Goal: Task Accomplishment & Management: Manage account settings

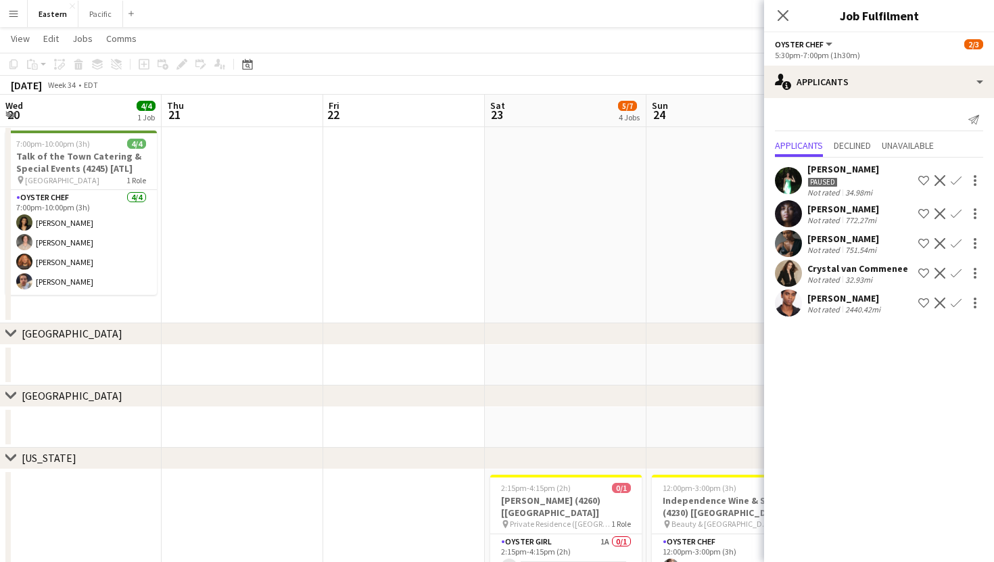
scroll to position [0, 415]
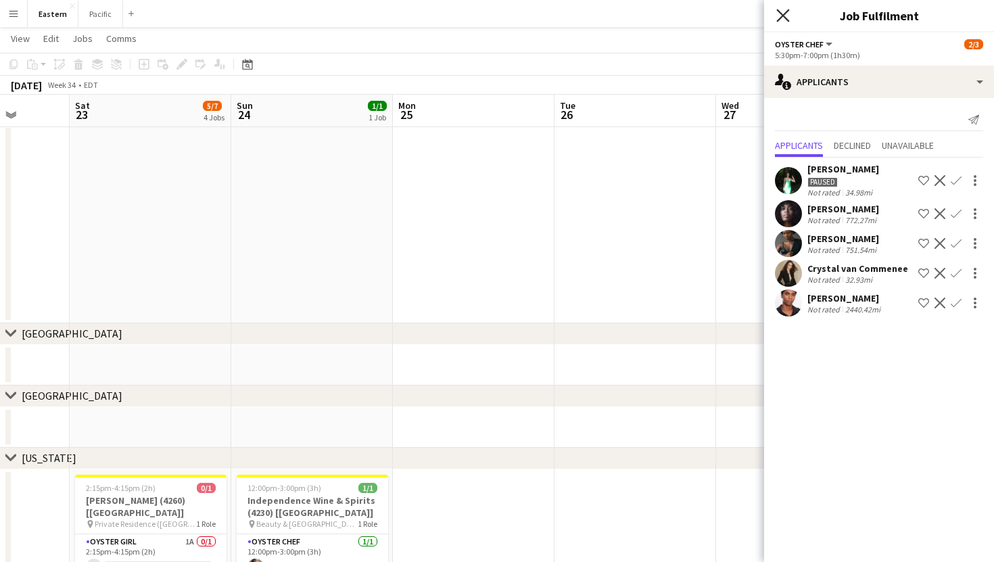
click at [783, 14] on icon at bounding box center [783, 15] width 13 height 13
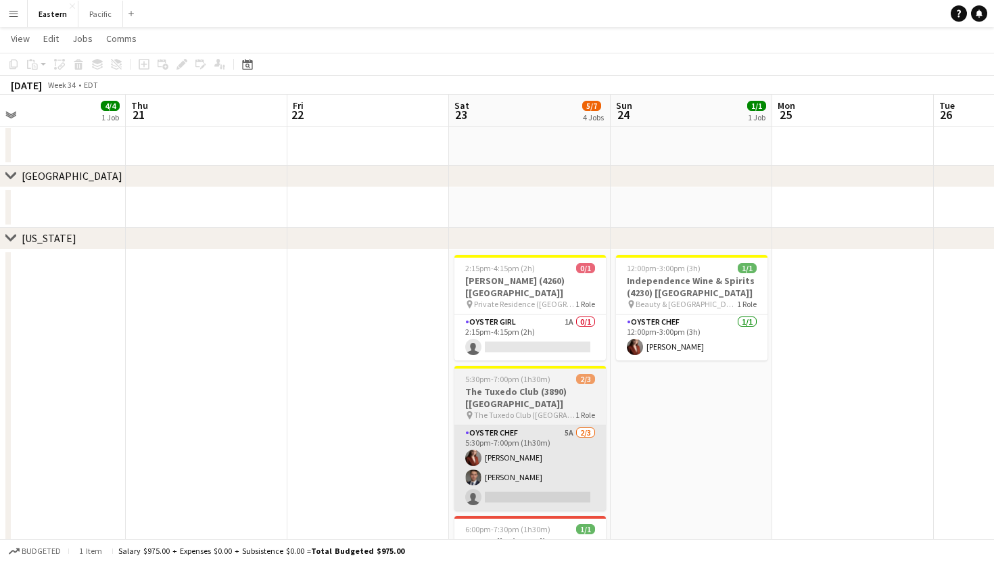
scroll to position [286, 0]
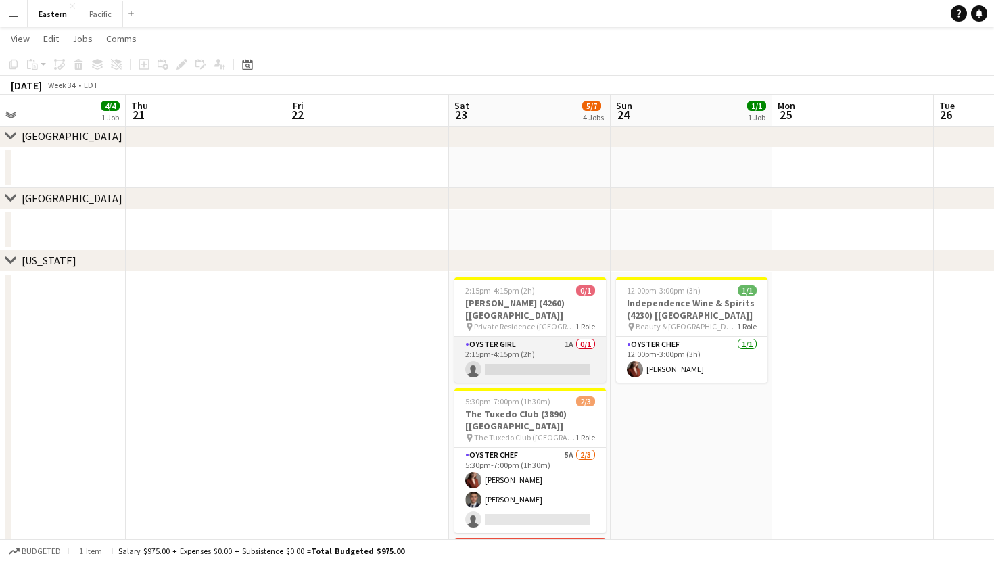
click at [571, 338] on app-card-role "Oyster Girl 1A 0/1 2:15pm-4:15pm (2h) single-neutral-actions" at bounding box center [531, 360] width 152 height 46
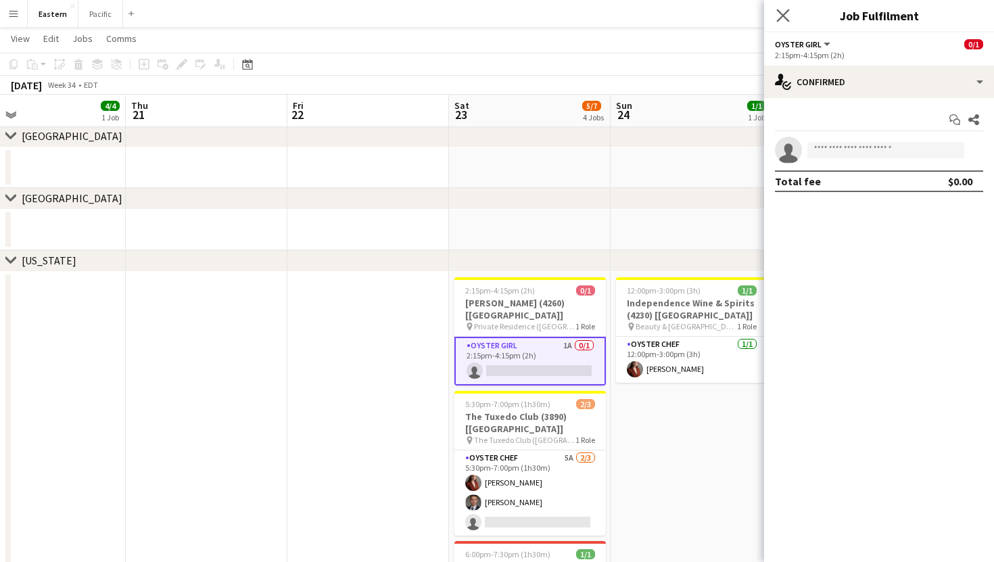
click at [782, 7] on app-icon "Close pop-in" at bounding box center [784, 16] width 20 height 20
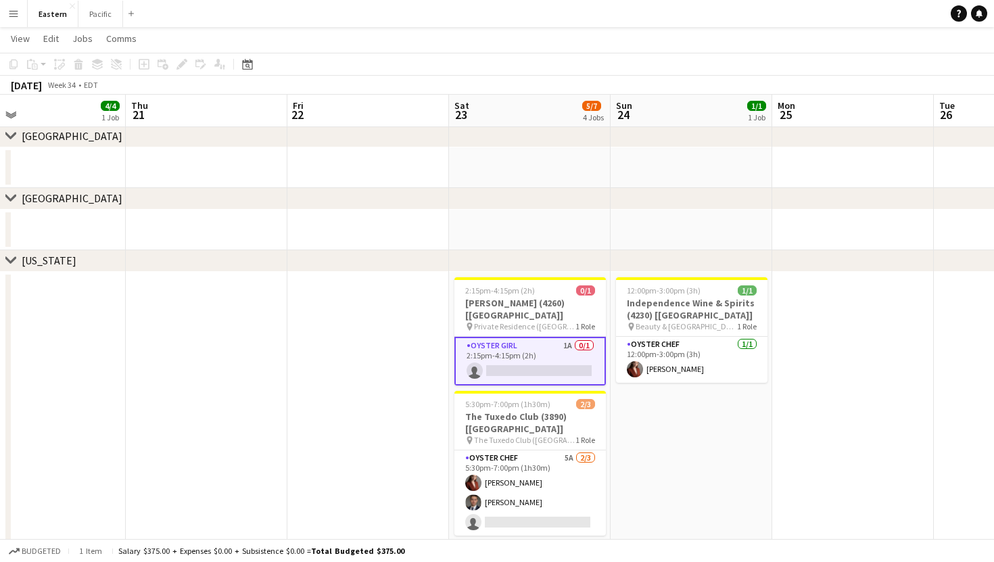
drag, startPoint x: 547, startPoint y: 354, endPoint x: 526, endPoint y: 344, distance: 23.0
click at [526, 344] on app-card-role "Oyster Girl 1A 0/1 2:15pm-4:15pm (2h) single-neutral-actions" at bounding box center [531, 361] width 152 height 49
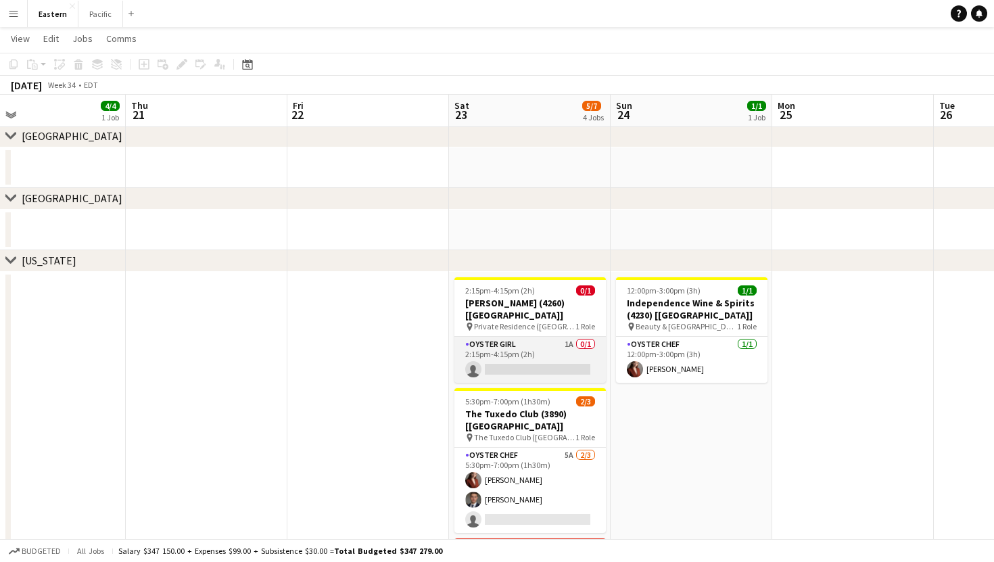
click at [559, 337] on app-card-role "Oyster Girl 1A 0/1 2:15pm-4:15pm (2h) single-neutral-actions" at bounding box center [531, 360] width 152 height 46
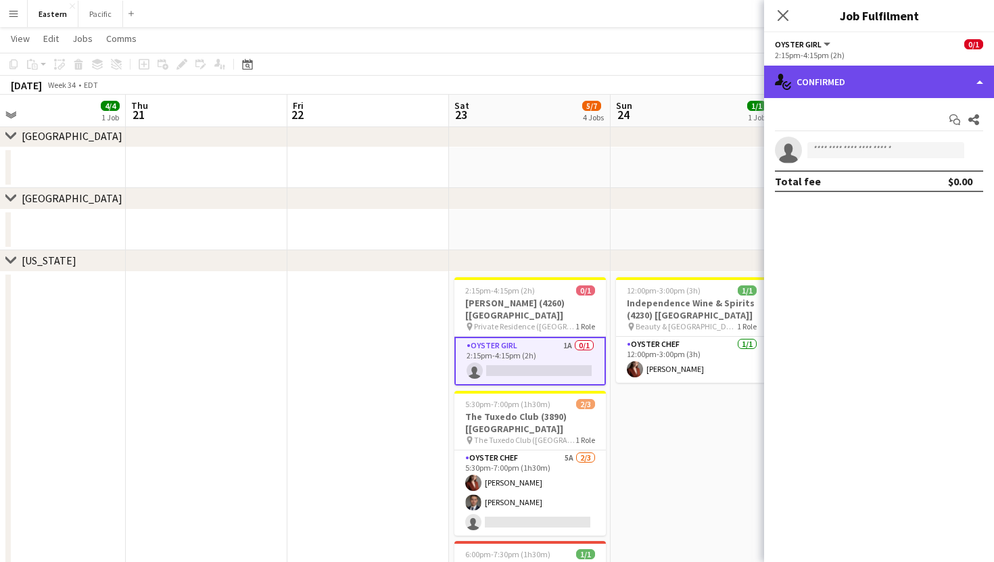
click at [875, 85] on div "single-neutral-actions-check-2 Confirmed" at bounding box center [879, 82] width 230 height 32
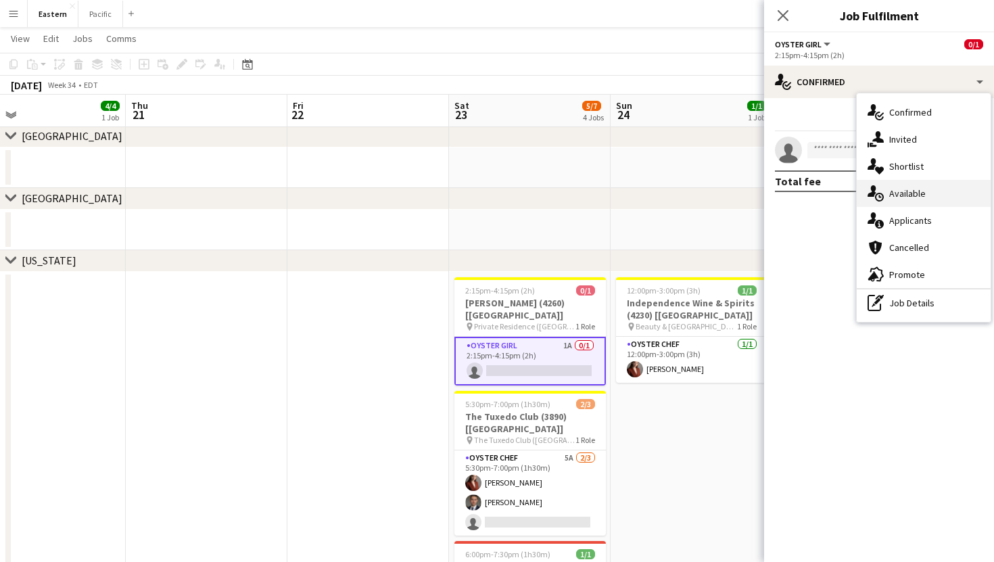
click at [936, 193] on div "single-neutral-actions-upload Available" at bounding box center [924, 193] width 134 height 27
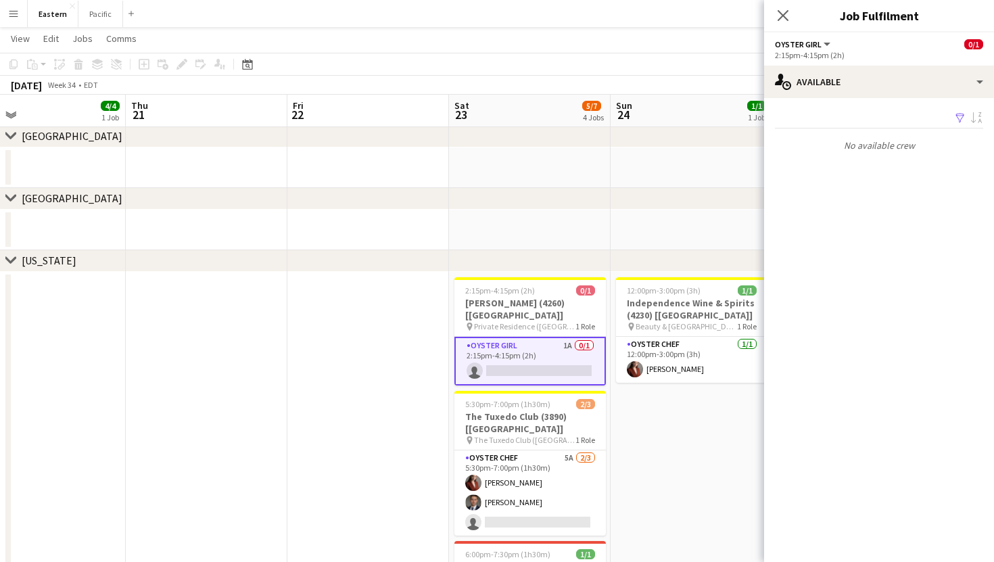
click at [958, 117] on app-icon "Filter" at bounding box center [960, 118] width 11 height 13
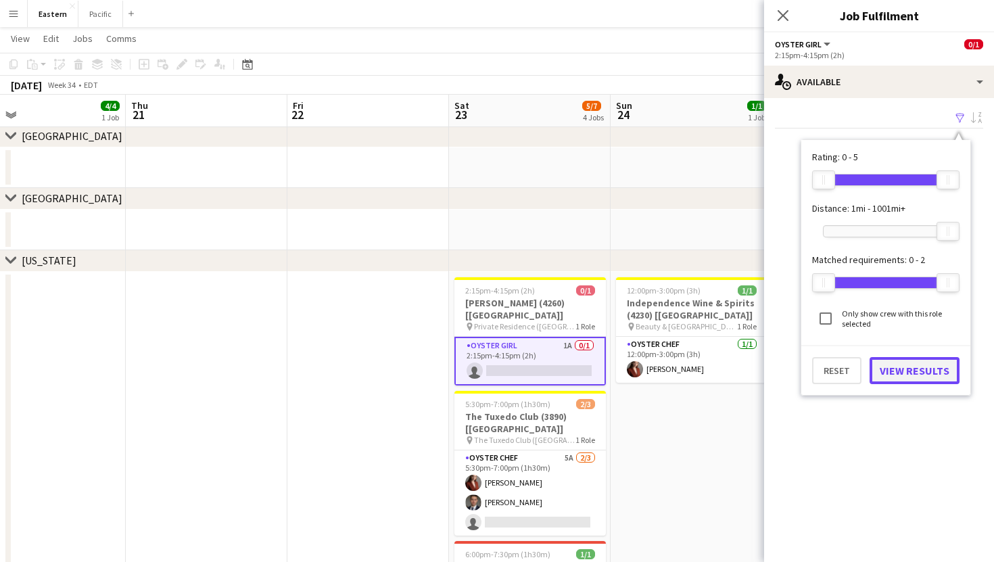
click at [919, 374] on button "View Results" at bounding box center [915, 370] width 90 height 27
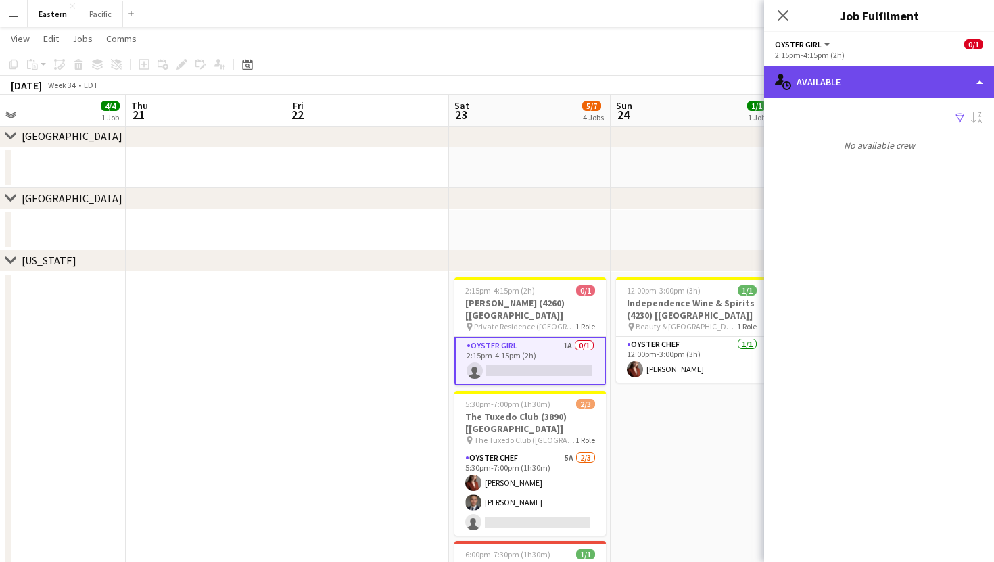
click at [974, 68] on div "single-neutral-actions-upload Available" at bounding box center [879, 82] width 230 height 32
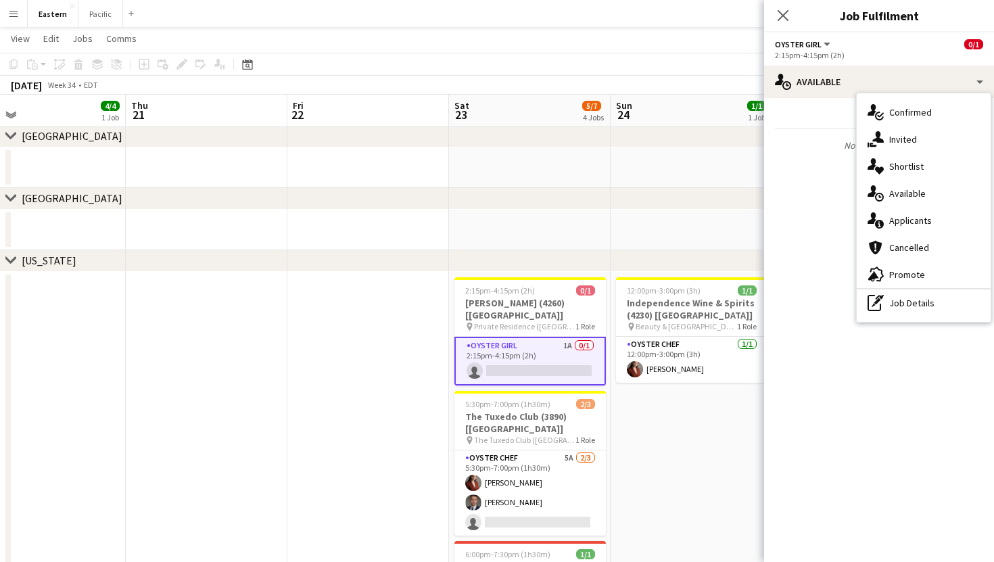
click at [779, 25] on div "Close pop-in" at bounding box center [783, 15] width 38 height 31
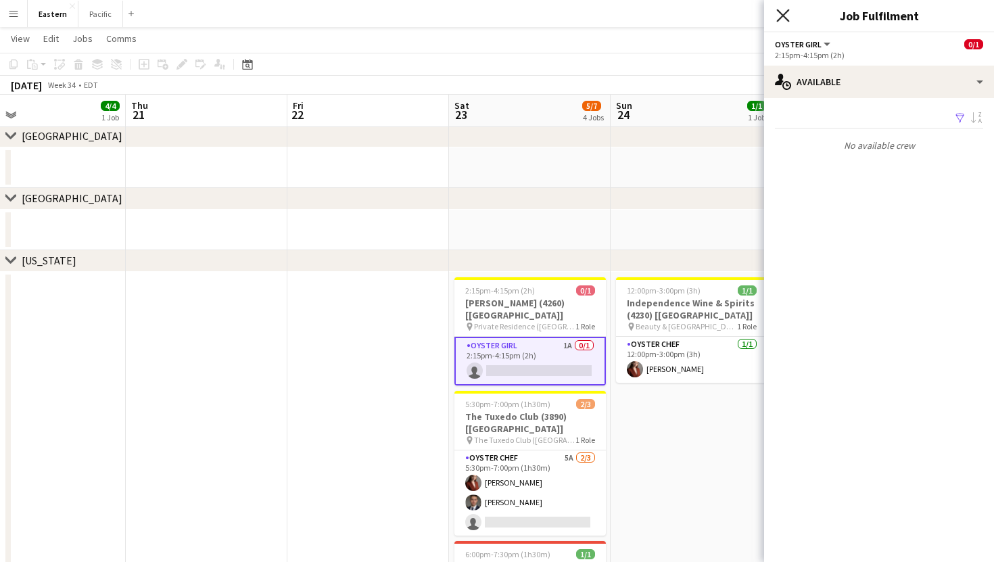
click at [779, 18] on icon "Close pop-in" at bounding box center [783, 15] width 13 height 13
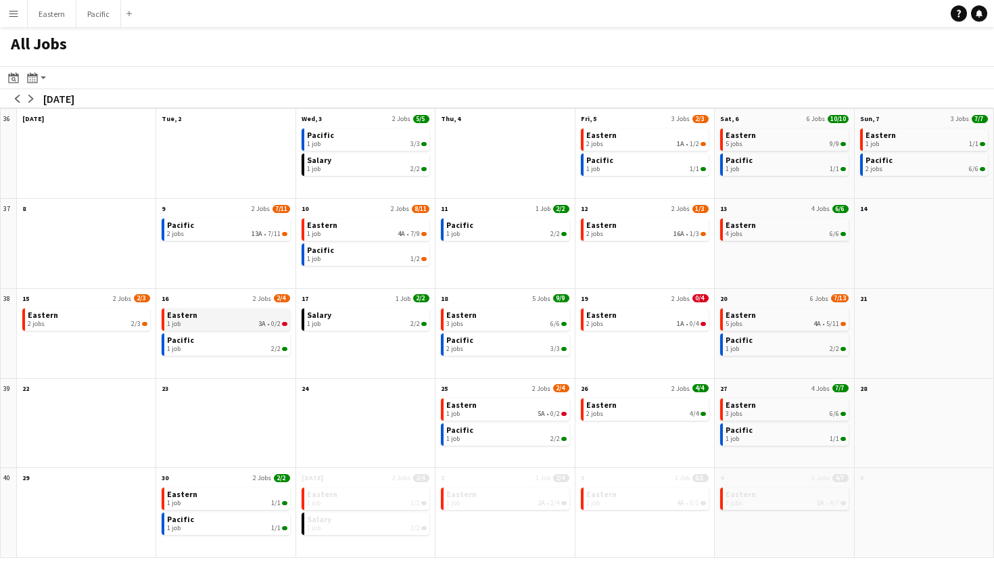
click at [271, 320] on div "1 job 3A • 0/2" at bounding box center [227, 324] width 120 height 8
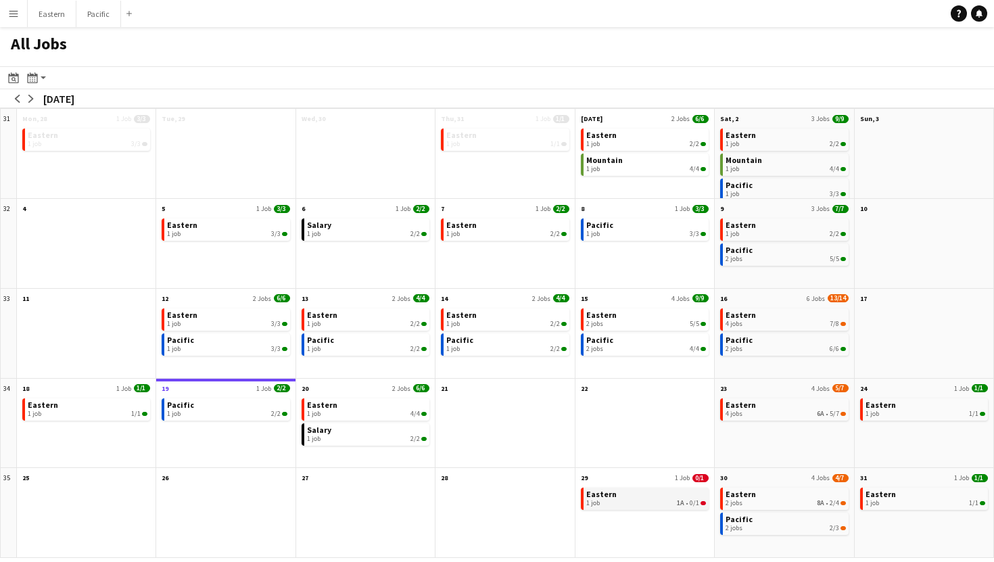
click at [684, 505] on span "1A" at bounding box center [680, 503] width 7 height 8
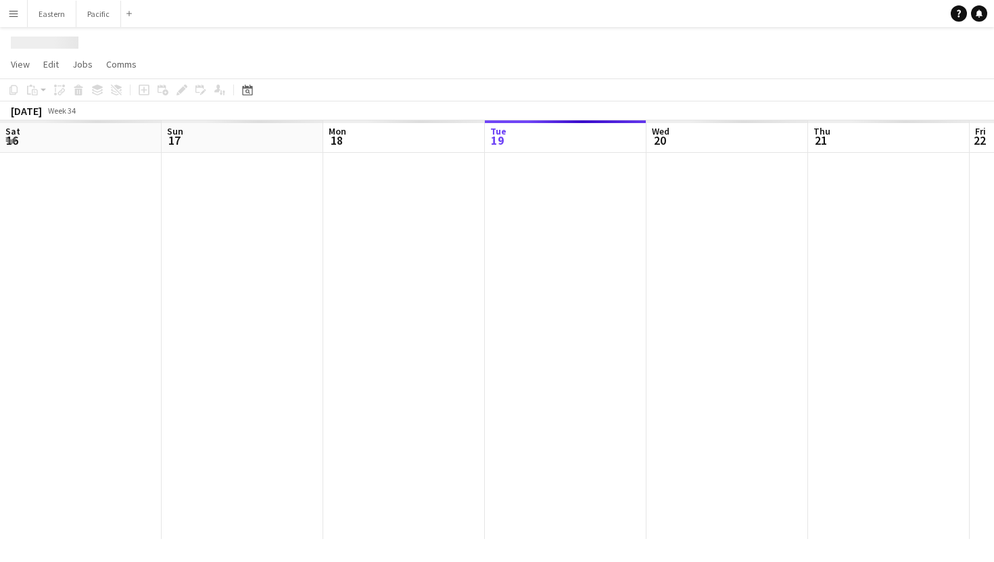
scroll to position [0, 323]
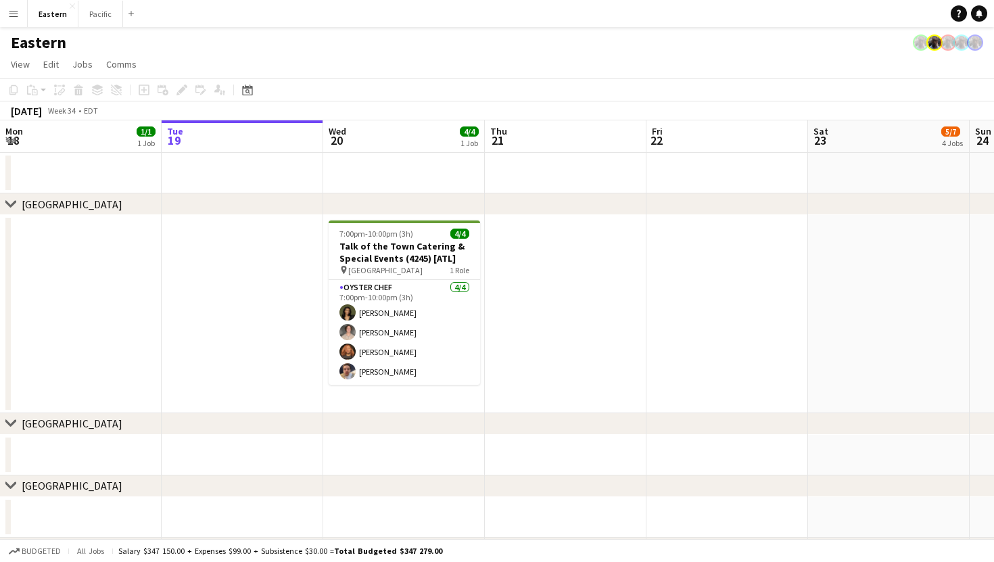
click at [18, 10] on app-icon "Menu" at bounding box center [13, 13] width 11 height 11
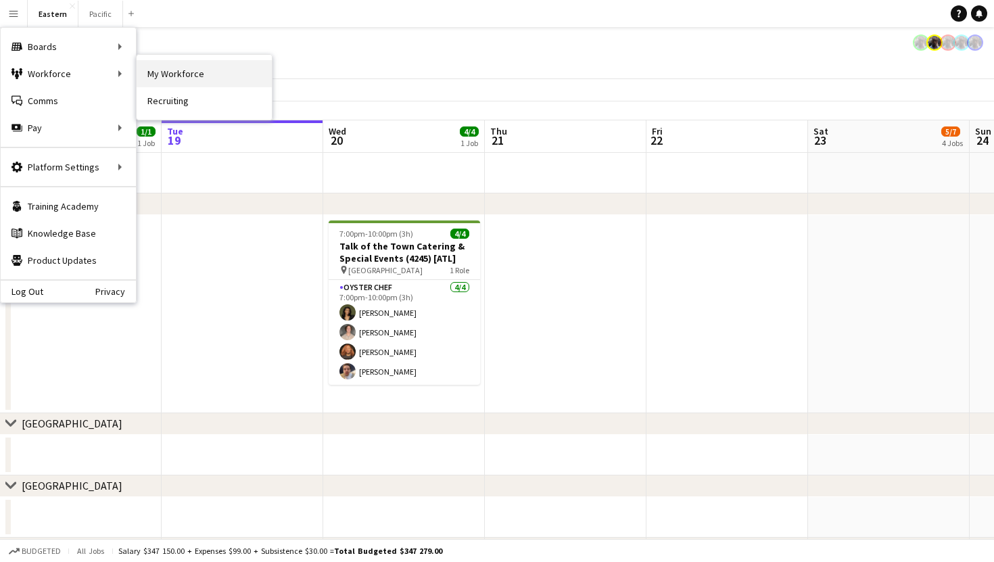
click at [224, 77] on link "My Workforce" at bounding box center [204, 73] width 135 height 27
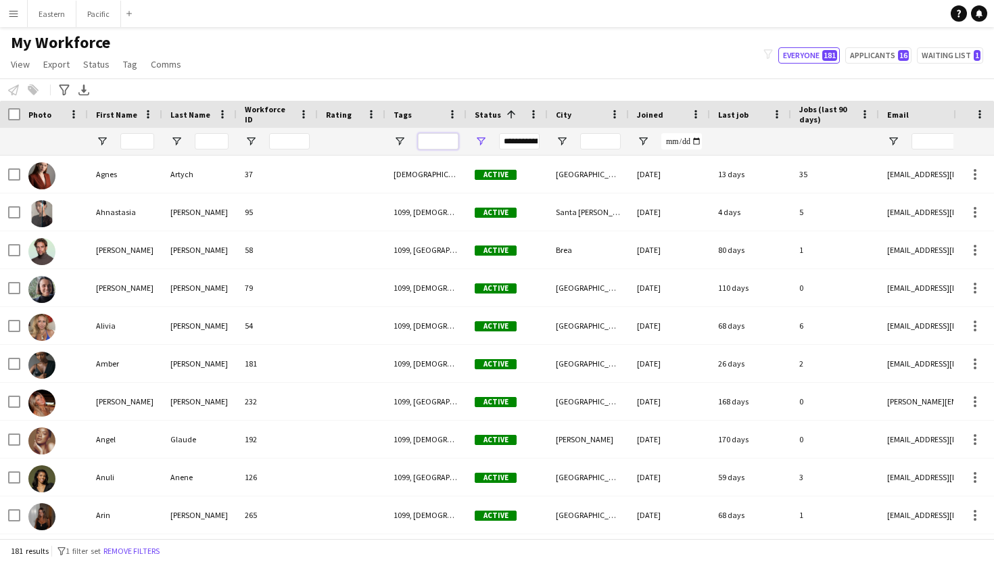
click at [427, 140] on input "Tags Filter Input" at bounding box center [438, 141] width 41 height 16
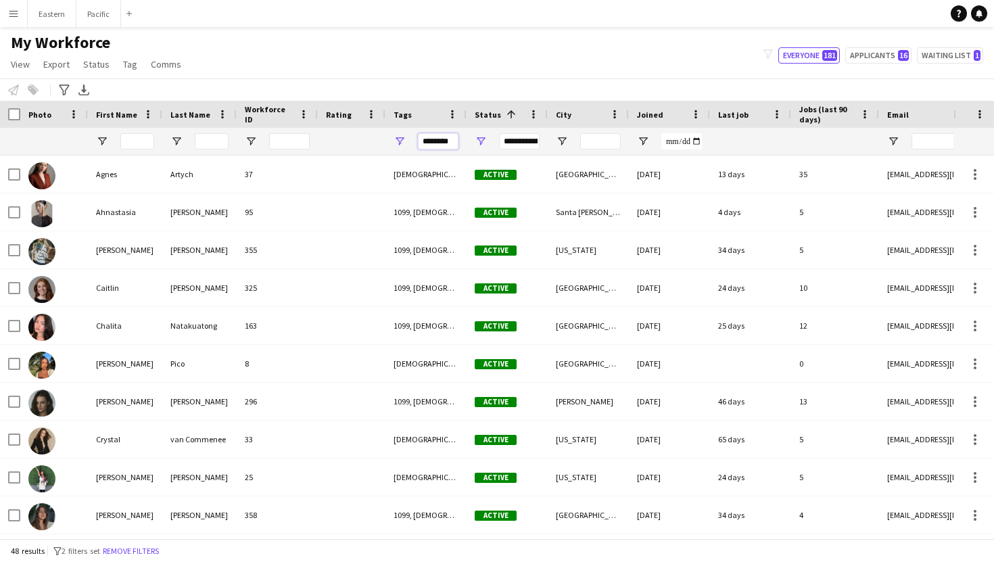
type input "********"
click at [401, 146] on span "Open Filter Menu" at bounding box center [400, 141] width 12 height 12
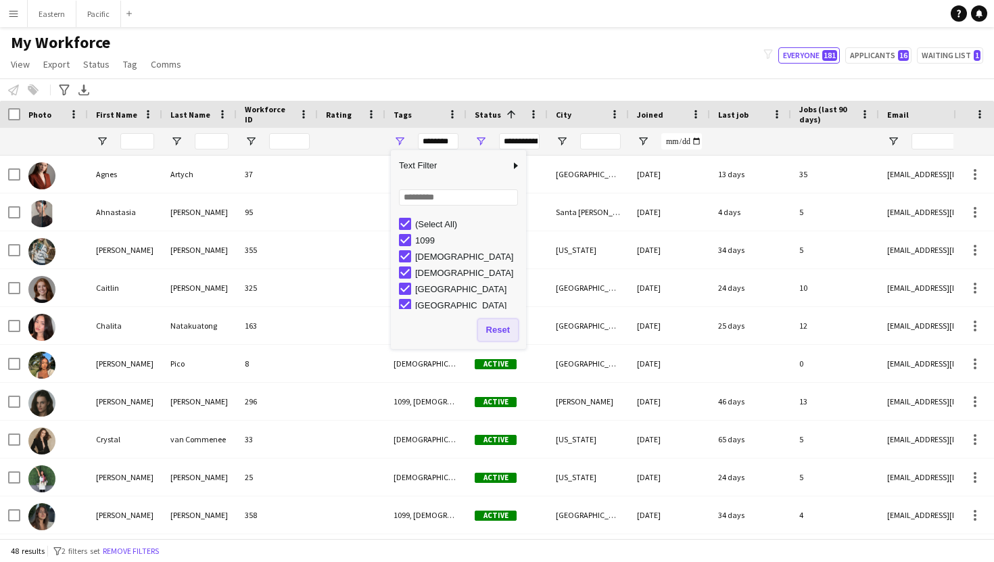
click at [505, 335] on button "Reset" at bounding box center [498, 330] width 40 height 22
type input "**********"
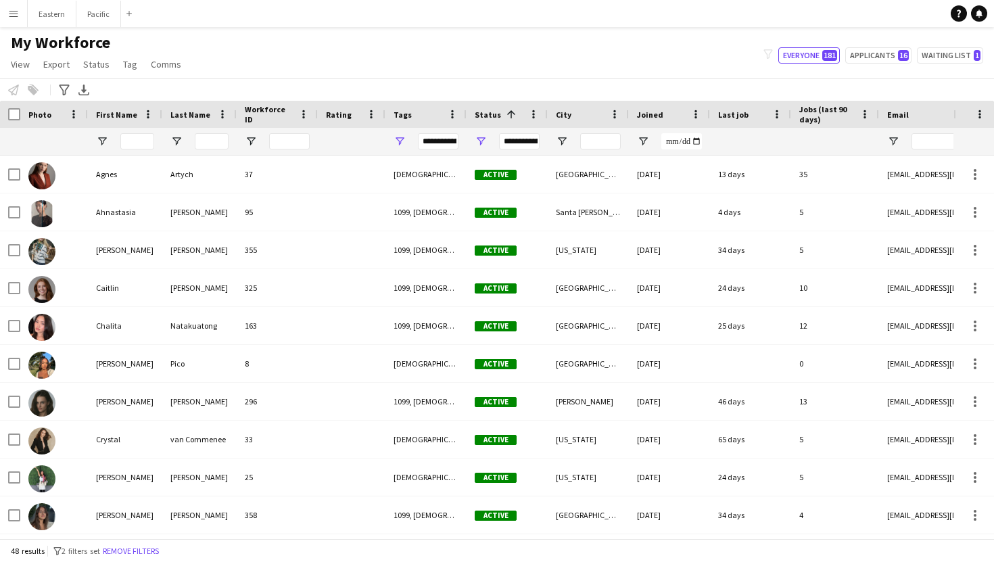
click at [481, 131] on div "**********" at bounding box center [507, 141] width 81 height 27
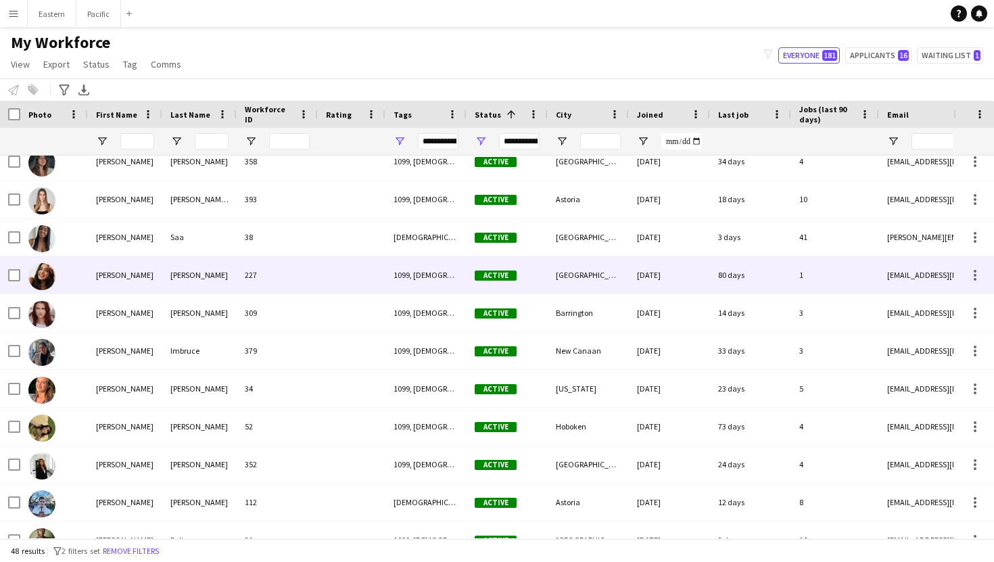
scroll to position [0, 32]
click at [125, 270] on div "Elise" at bounding box center [125, 274] width 74 height 37
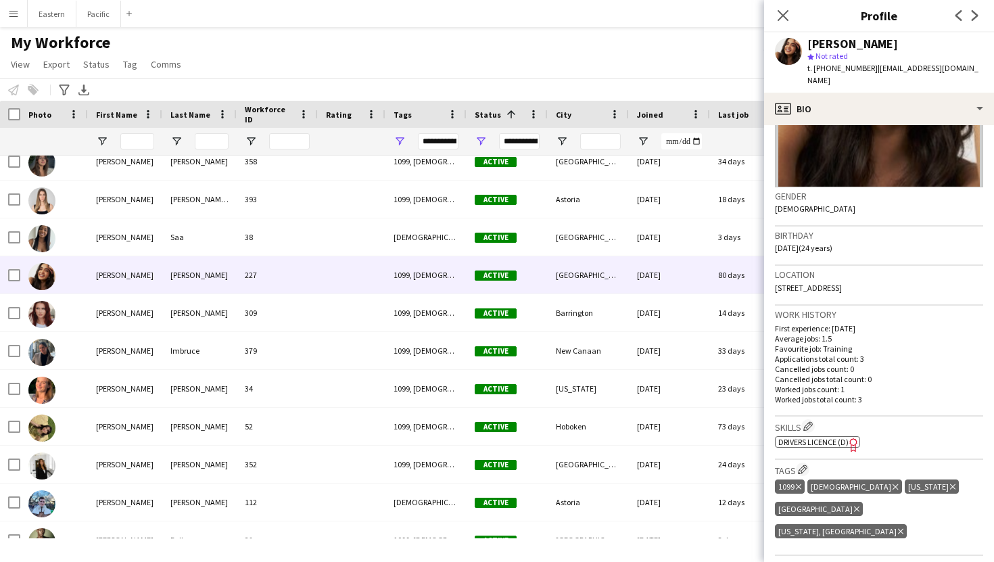
drag, startPoint x: 910, startPoint y: 346, endPoint x: 910, endPoint y: 251, distance: 94.7
click at [910, 325] on div "First experience: 04-10-2025 Average jobs: 1.5 Favourite job: Training Applicat…" at bounding box center [879, 363] width 208 height 81
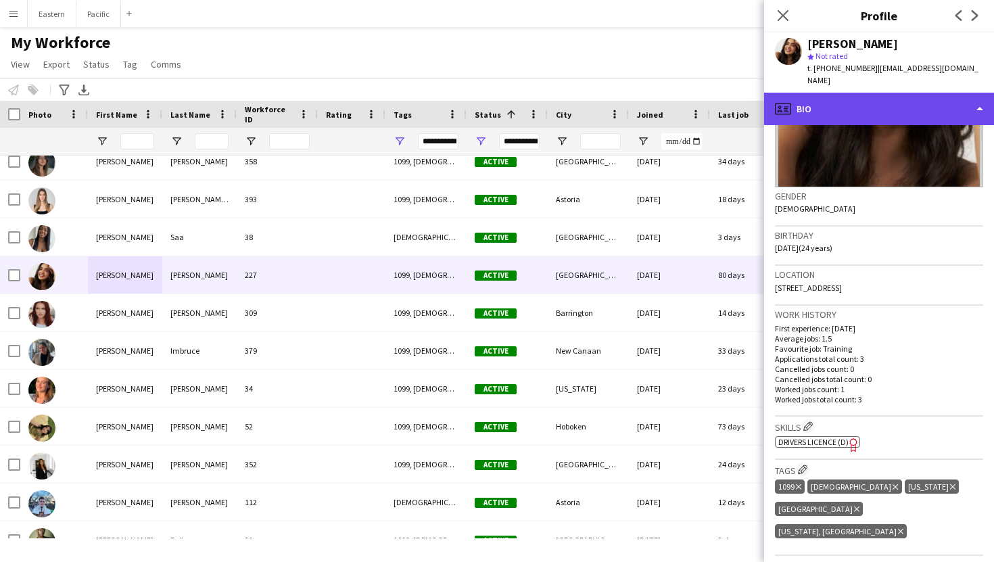
click at [972, 93] on div "profile Bio" at bounding box center [879, 109] width 230 height 32
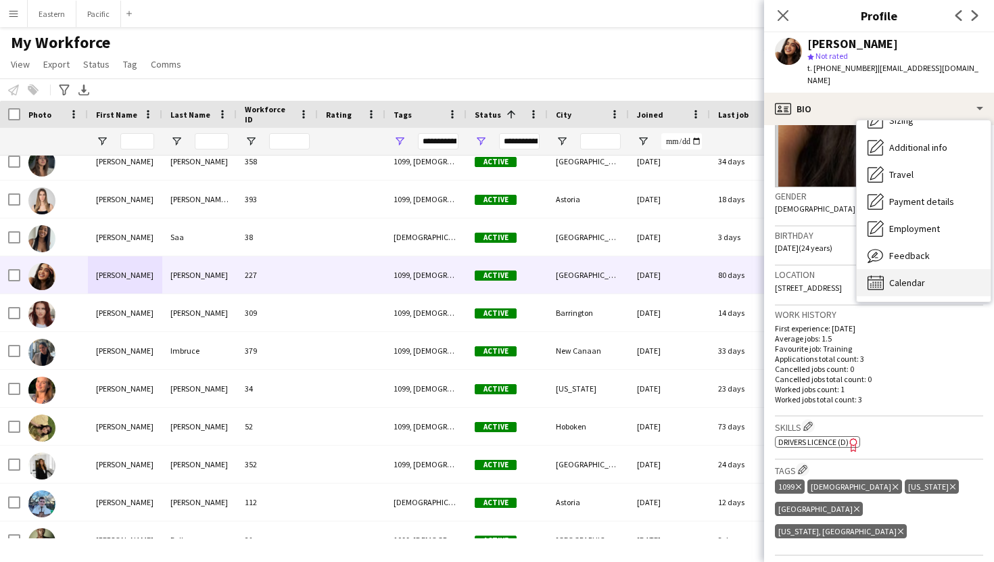
click at [915, 269] on div "Calendar Calendar" at bounding box center [924, 282] width 134 height 27
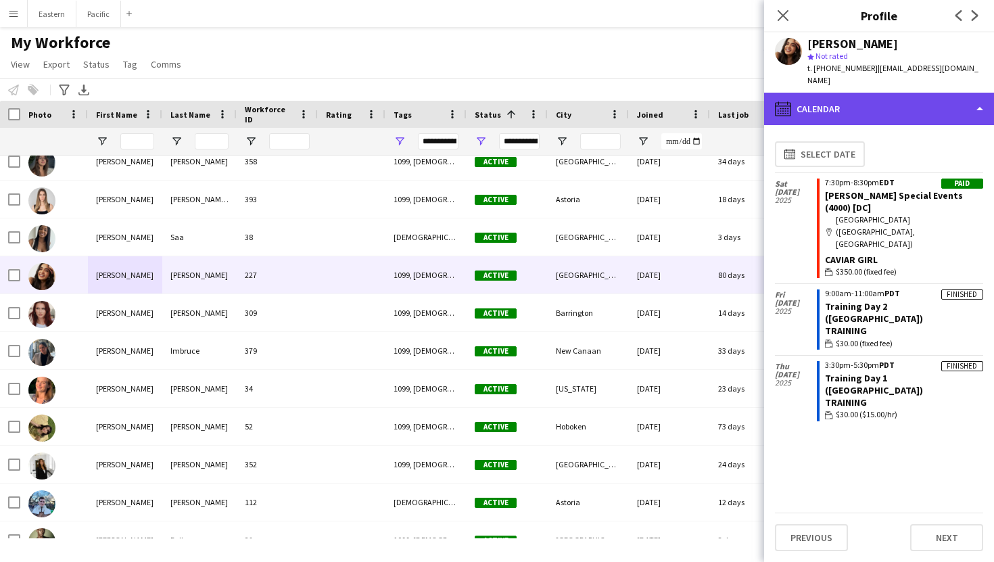
click at [933, 110] on div "calendar-full Calendar" at bounding box center [879, 109] width 230 height 32
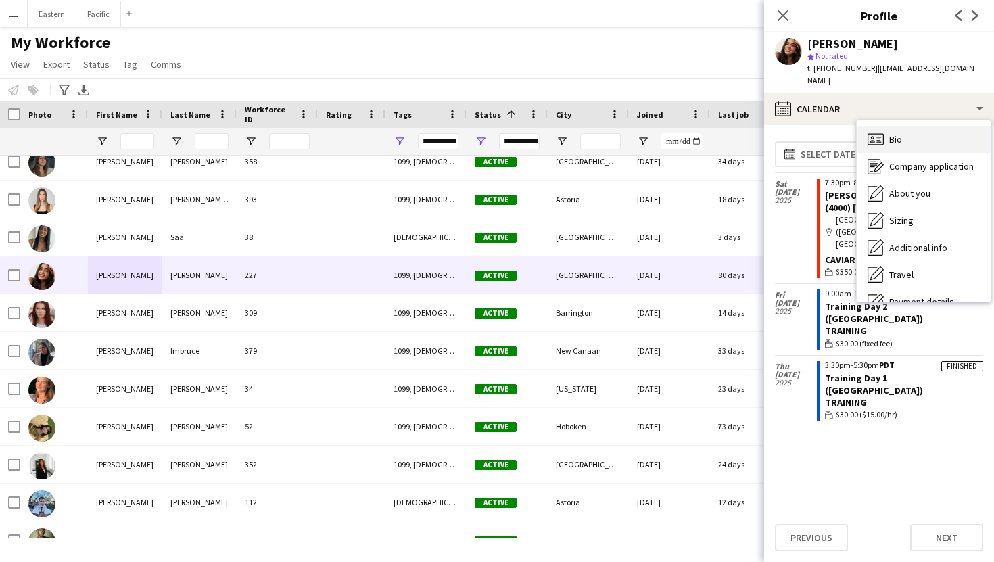
click at [907, 126] on div "Bio Bio" at bounding box center [924, 139] width 134 height 27
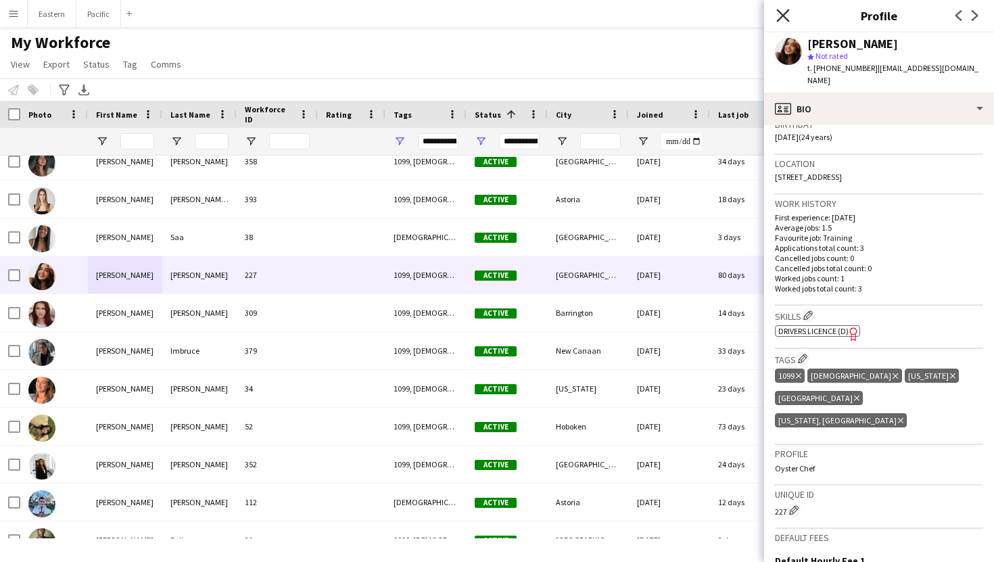
click at [781, 13] on icon at bounding box center [783, 15] width 13 height 13
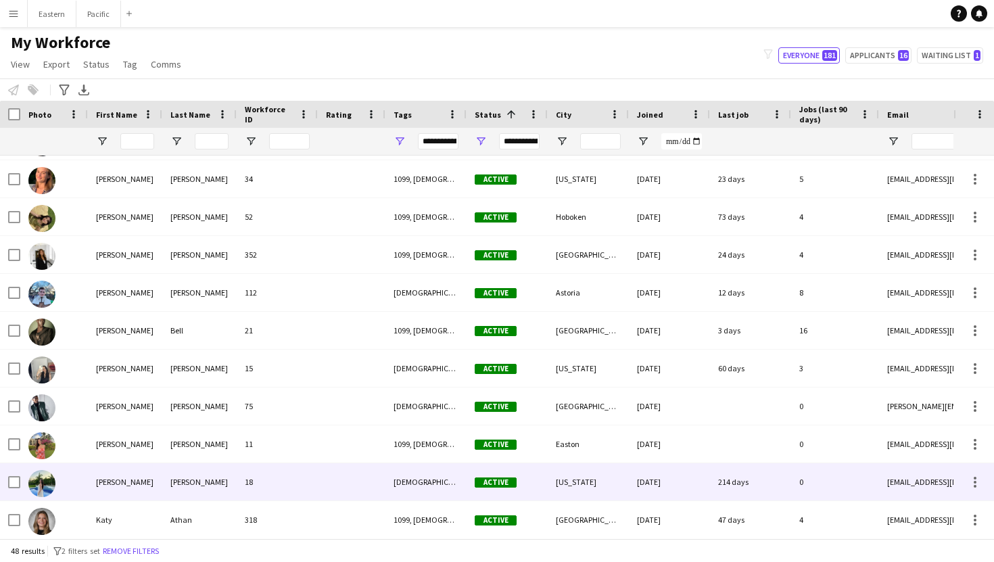
scroll to position [573, 0]
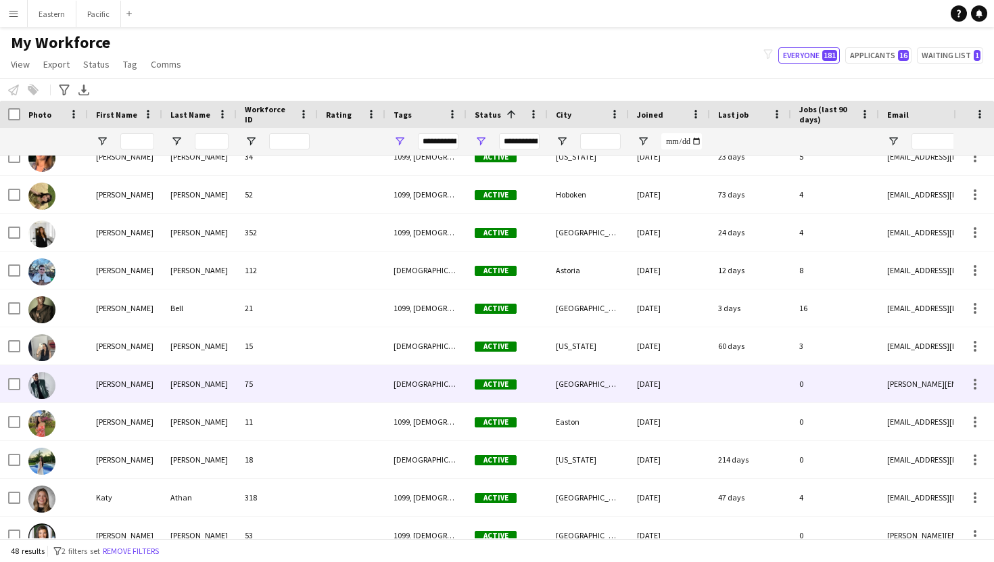
click at [415, 386] on div "Male, New York, W2" at bounding box center [426, 383] width 81 height 37
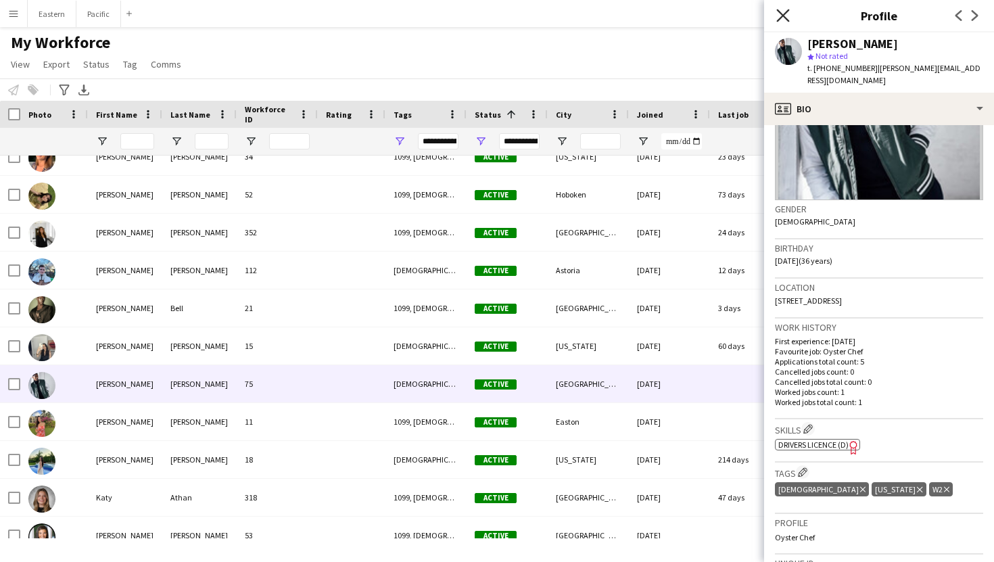
click at [782, 9] on icon "Close pop-in" at bounding box center [783, 15] width 13 height 13
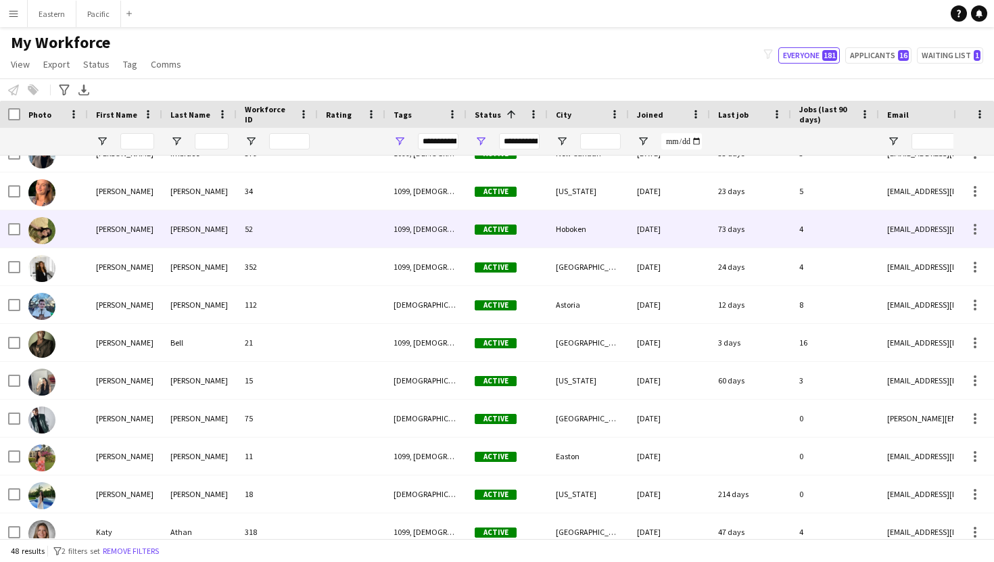
click at [576, 229] on div "Hoboken" at bounding box center [588, 228] width 81 height 37
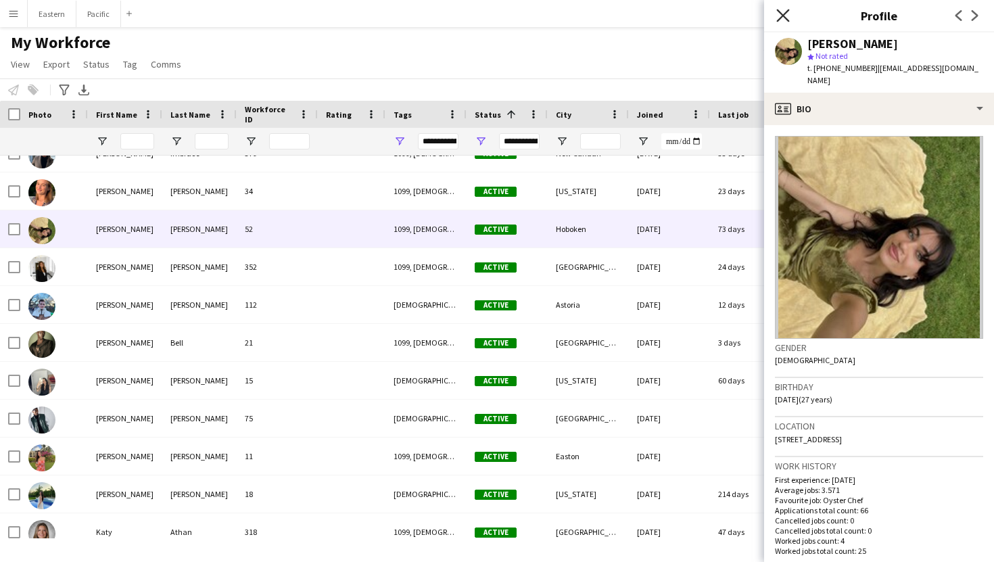
click at [783, 22] on icon "Close pop-in" at bounding box center [783, 15] width 13 height 13
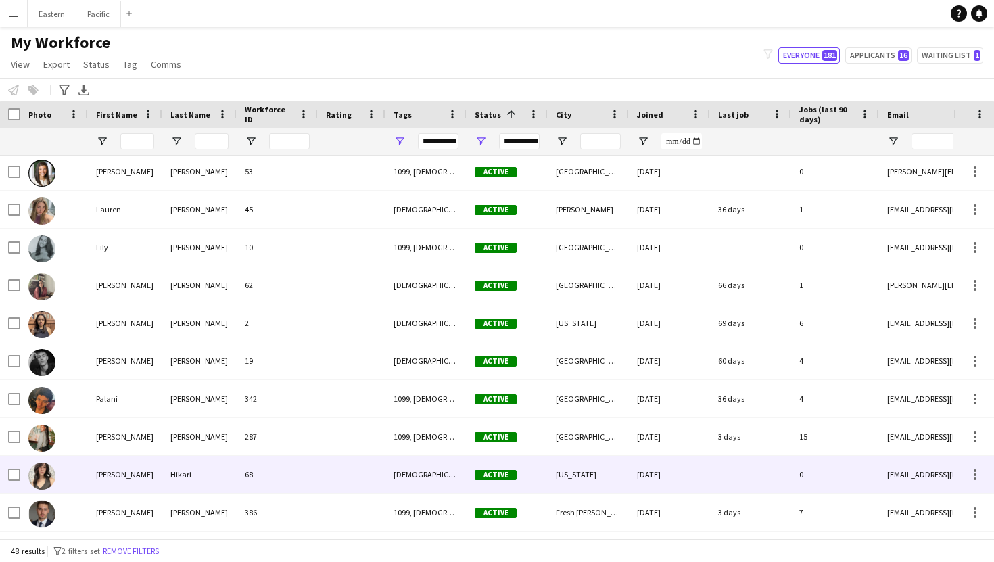
click at [630, 464] on div "11-25-2024" at bounding box center [669, 474] width 81 height 37
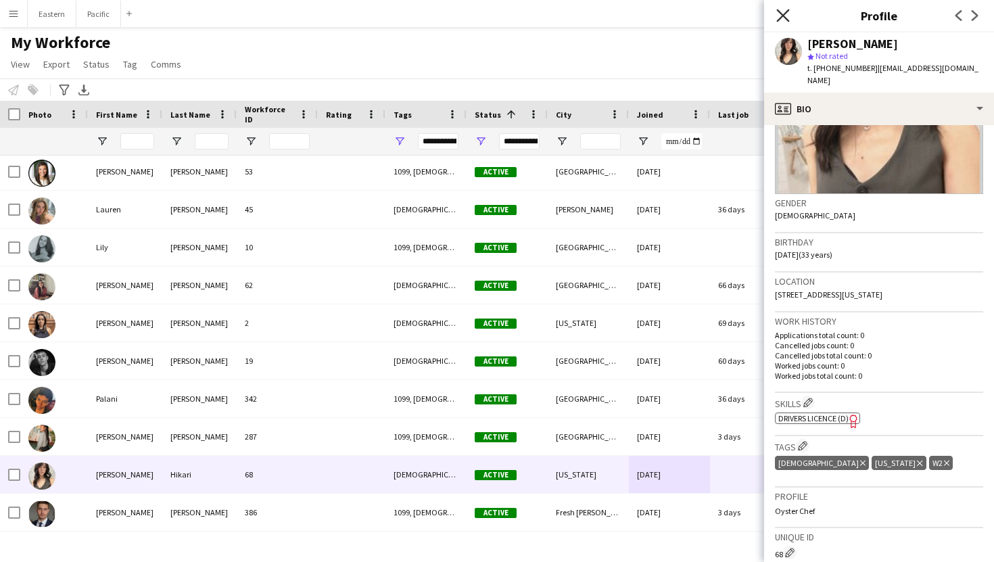
click at [788, 17] on icon "Close pop-in" at bounding box center [783, 15] width 13 height 13
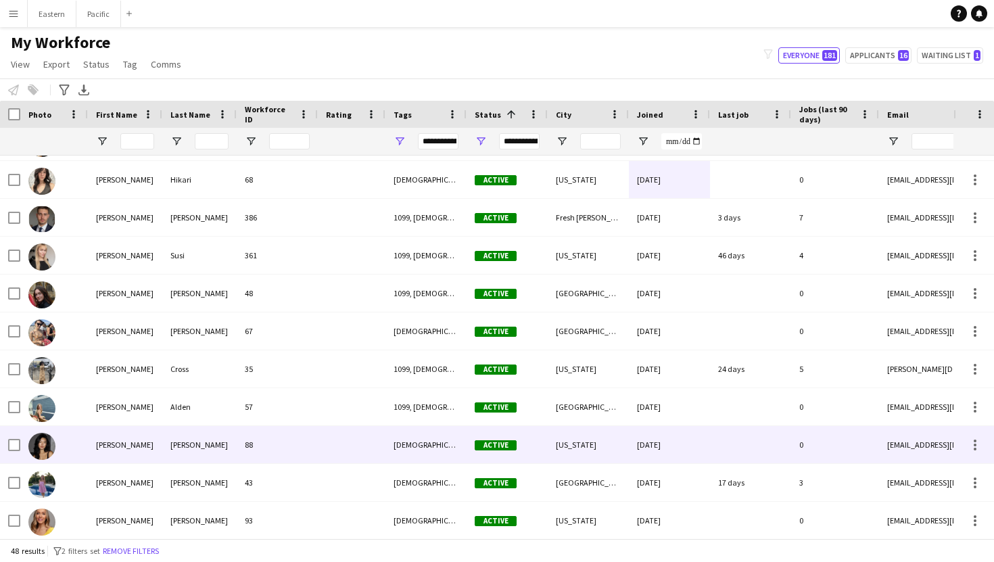
scroll to position [1249, 0]
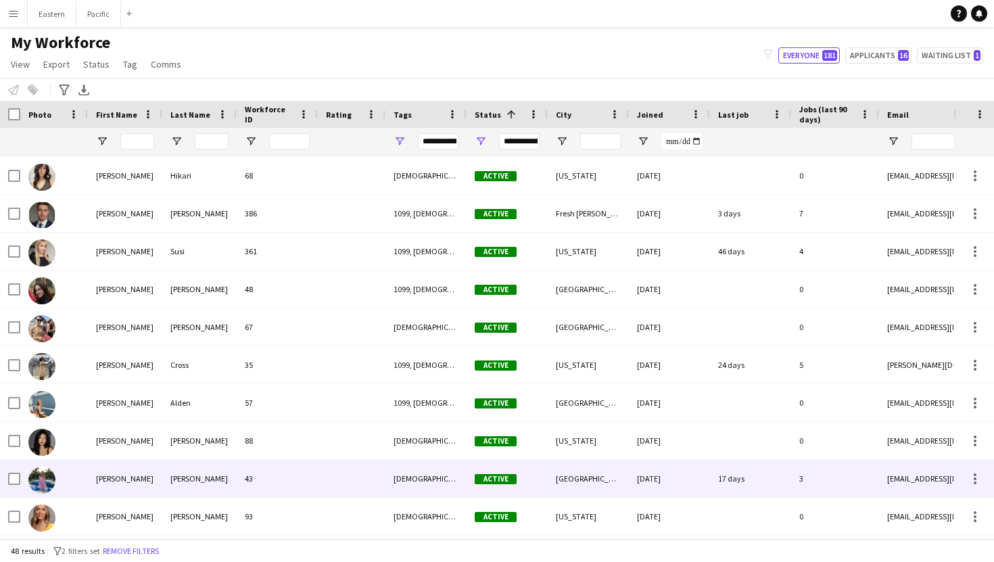
click at [410, 473] on div "[DEMOGRAPHIC_DATA], [US_STATE], W2" at bounding box center [426, 478] width 81 height 37
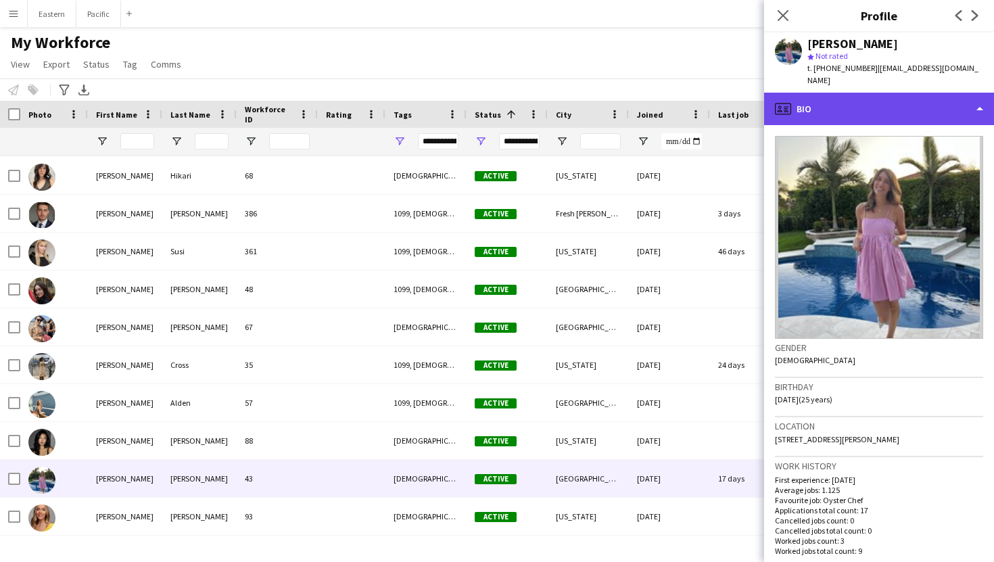
click at [853, 93] on div "profile Bio" at bounding box center [879, 109] width 230 height 32
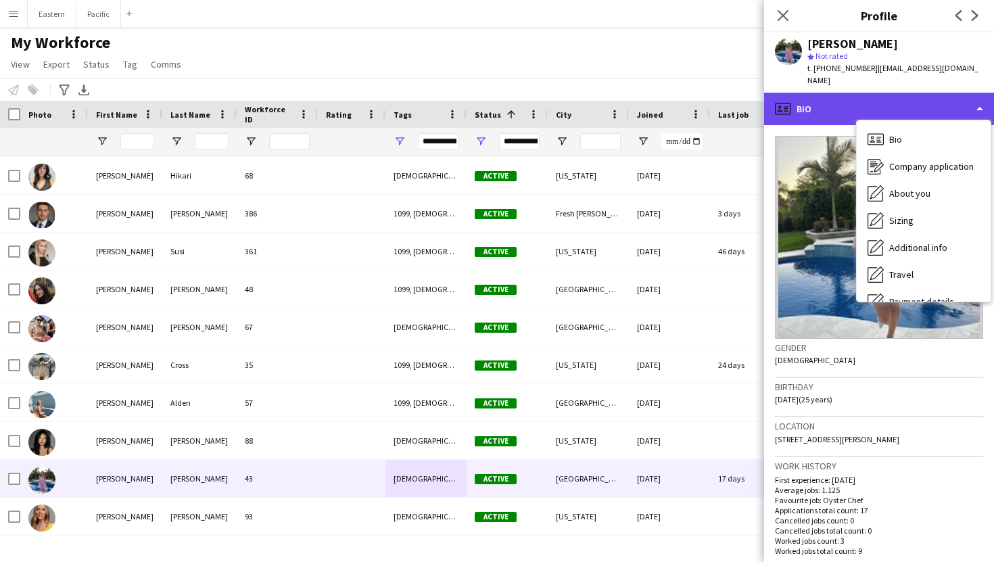
click at [853, 93] on div "profile Bio" at bounding box center [879, 109] width 230 height 32
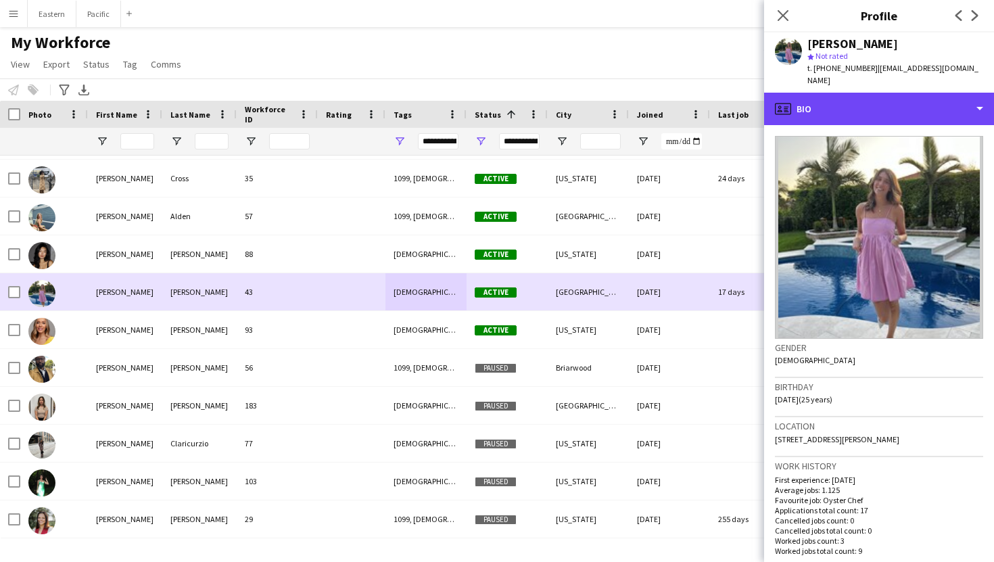
scroll to position [1435, 0]
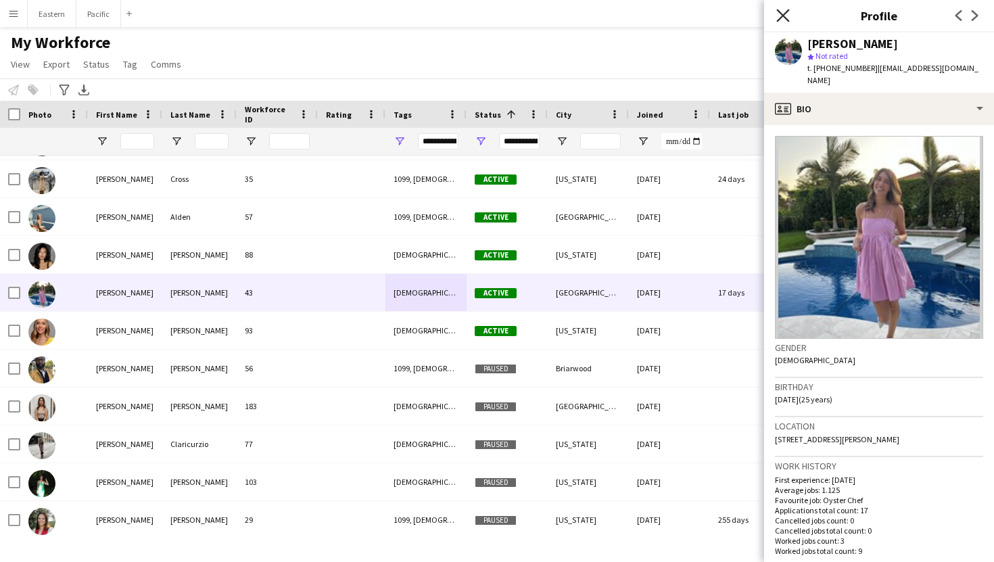
click at [788, 20] on icon at bounding box center [783, 15] width 13 height 13
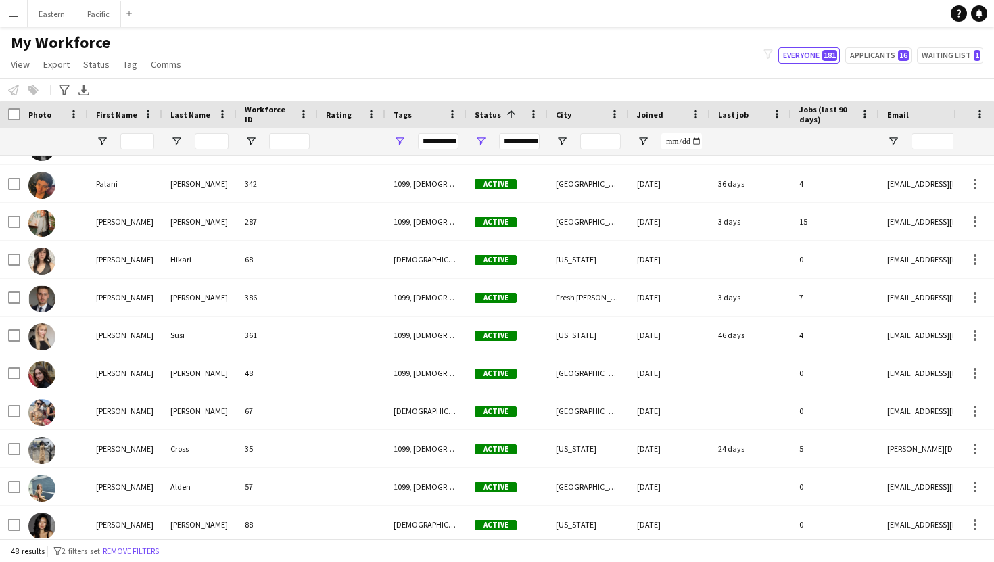
scroll to position [562, 0]
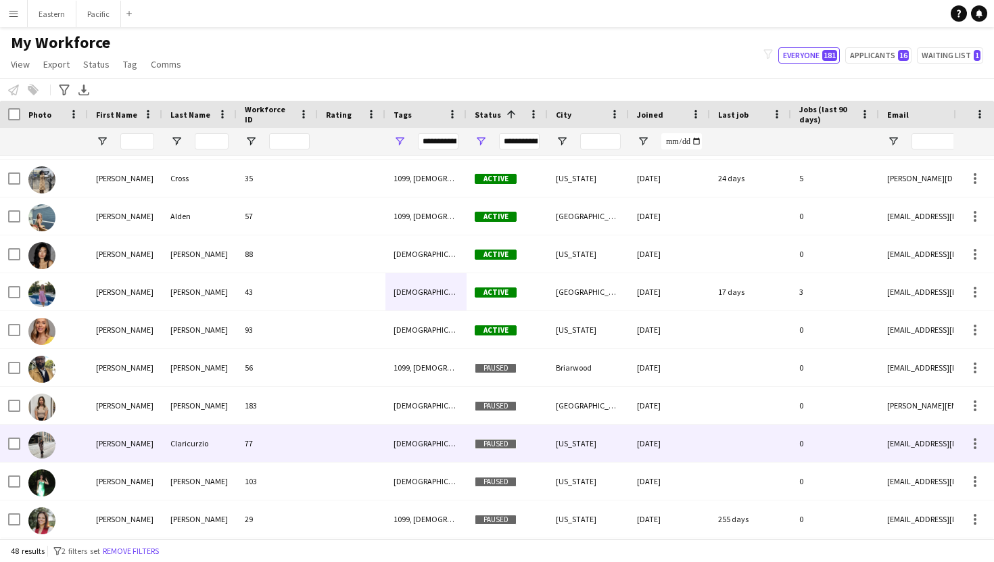
click at [81, 442] on div at bounding box center [54, 443] width 68 height 37
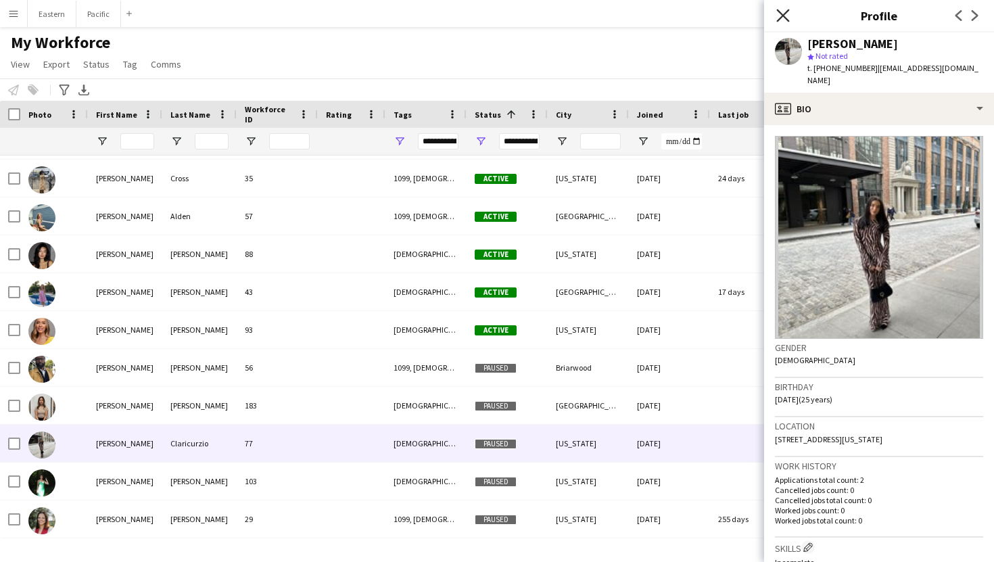
click at [781, 16] on icon at bounding box center [783, 15] width 13 height 13
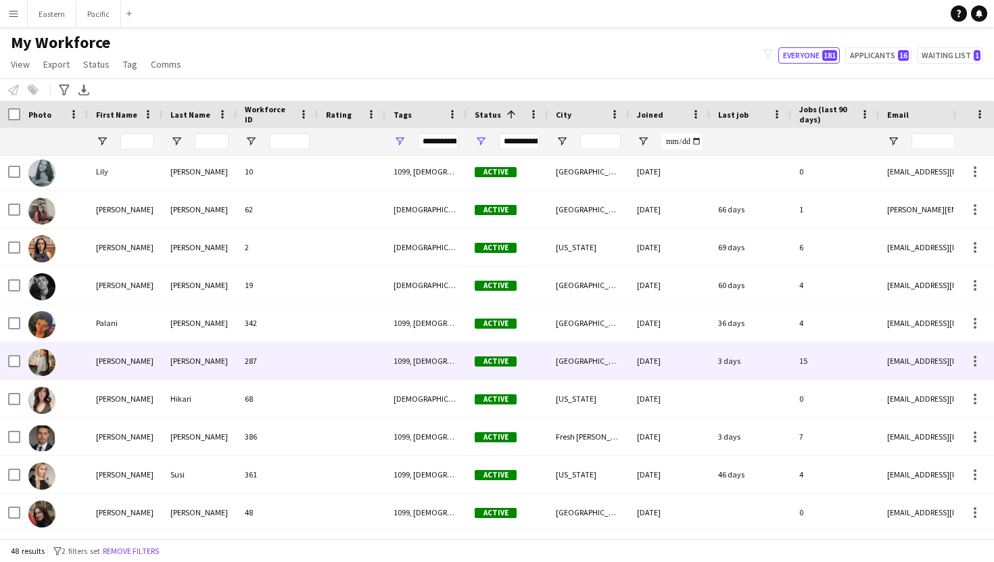
click at [477, 378] on div "Active" at bounding box center [507, 360] width 81 height 37
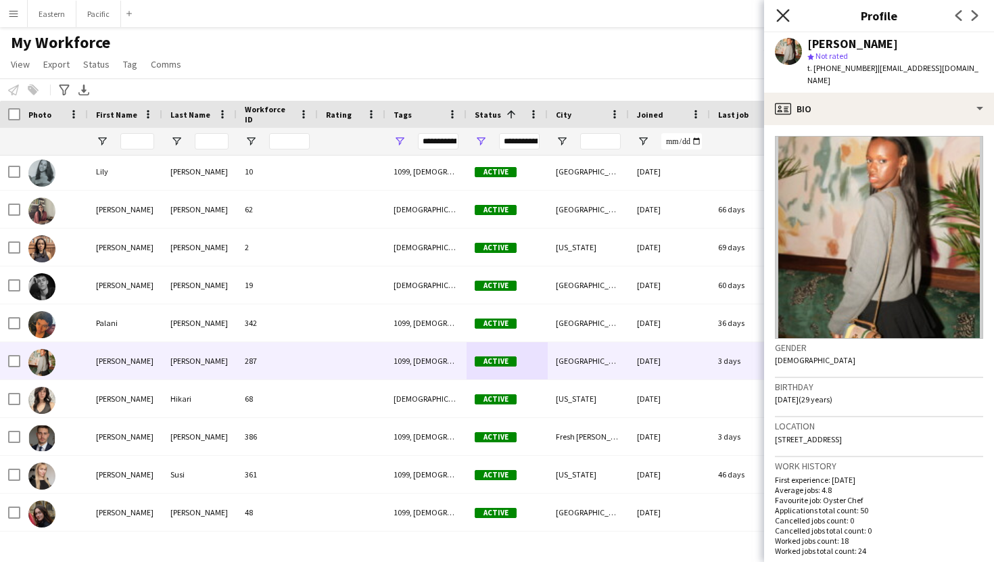
click at [785, 14] on icon at bounding box center [783, 15] width 13 height 13
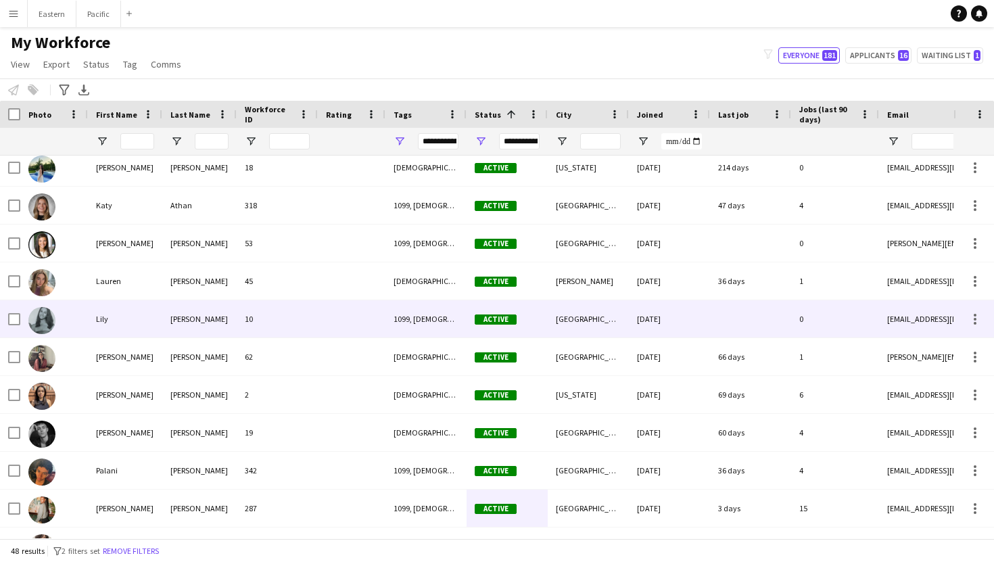
click at [350, 327] on div at bounding box center [352, 318] width 68 height 37
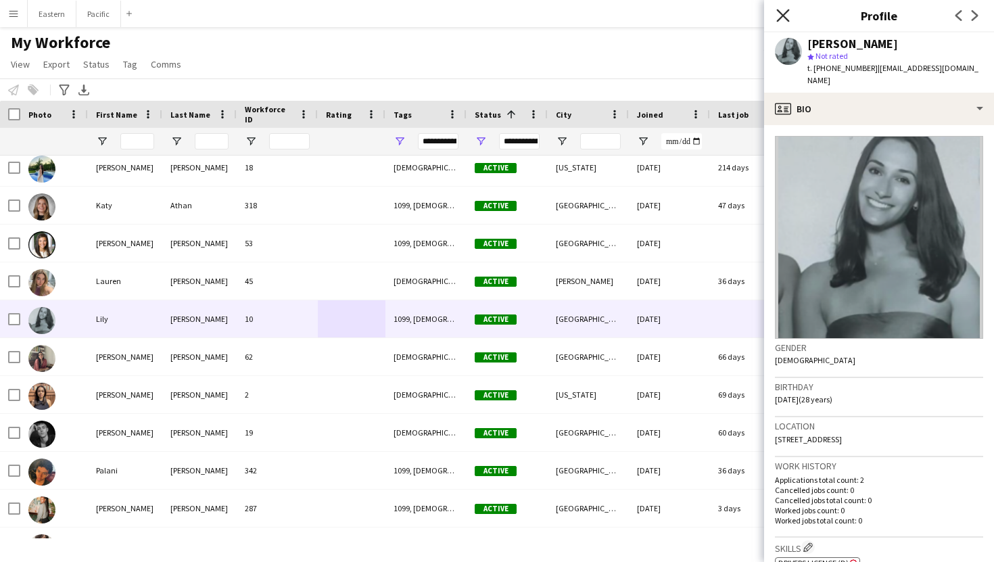
click at [782, 16] on icon at bounding box center [783, 15] width 13 height 13
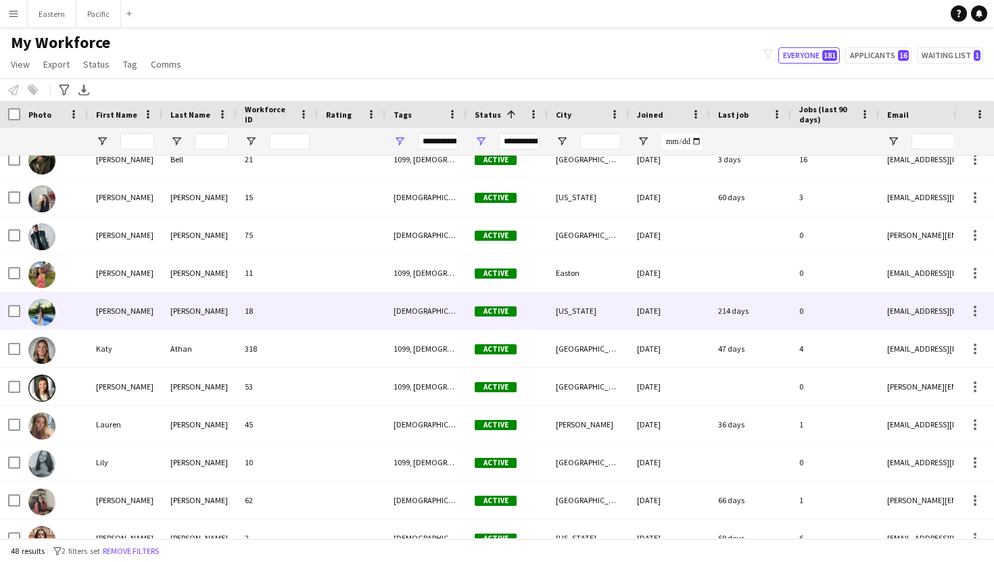
click at [330, 311] on div at bounding box center [352, 310] width 68 height 37
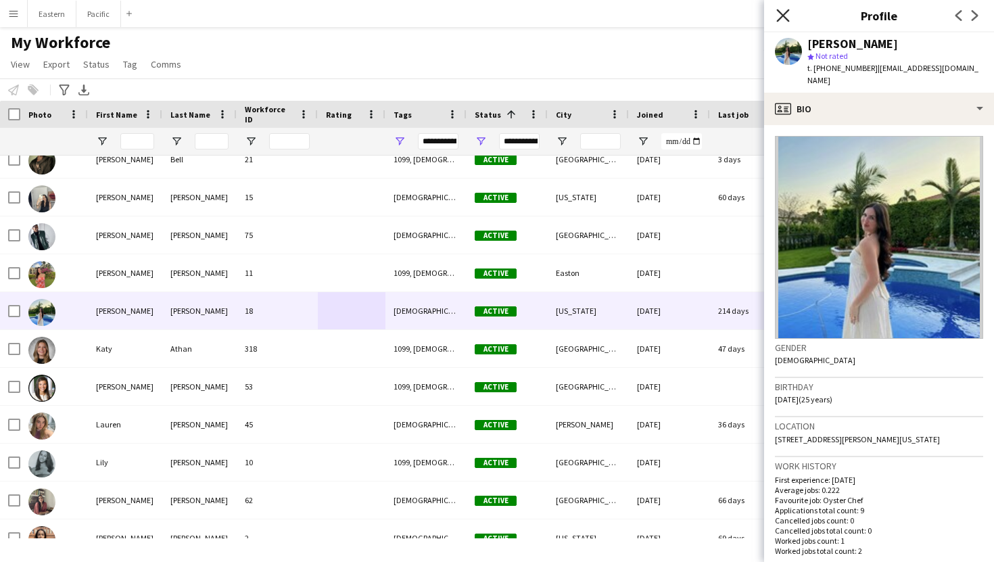
click at [790, 14] on icon "Close pop-in" at bounding box center [783, 15] width 13 height 13
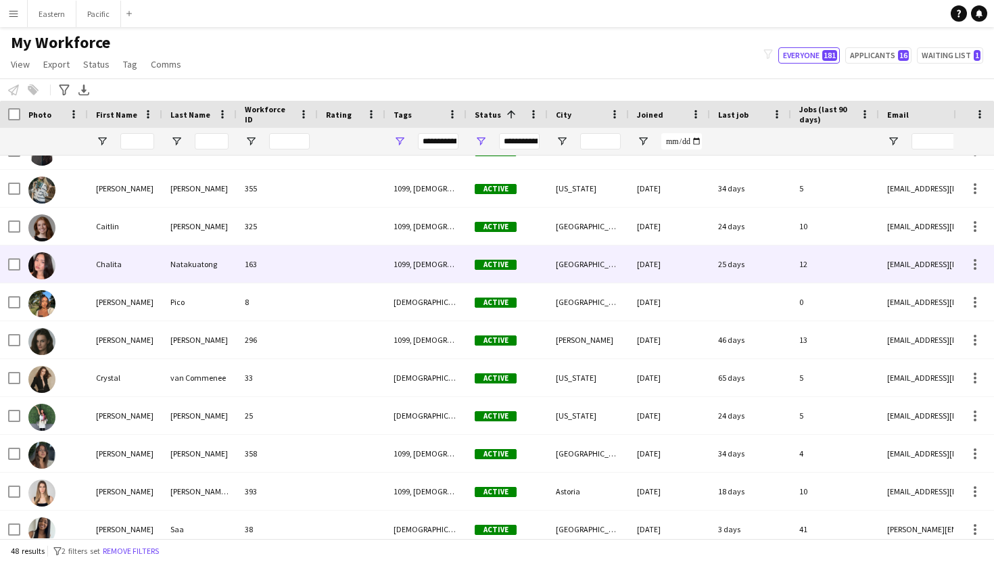
click at [417, 257] on div "1099, [DEMOGRAPHIC_DATA], [US_STATE]" at bounding box center [426, 264] width 81 height 37
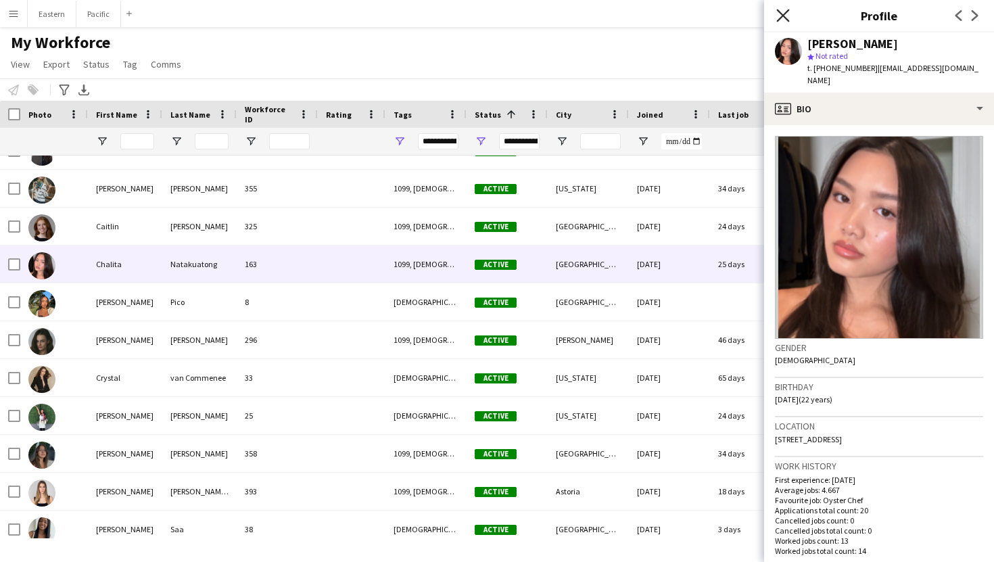
click at [782, 15] on icon at bounding box center [783, 15] width 13 height 13
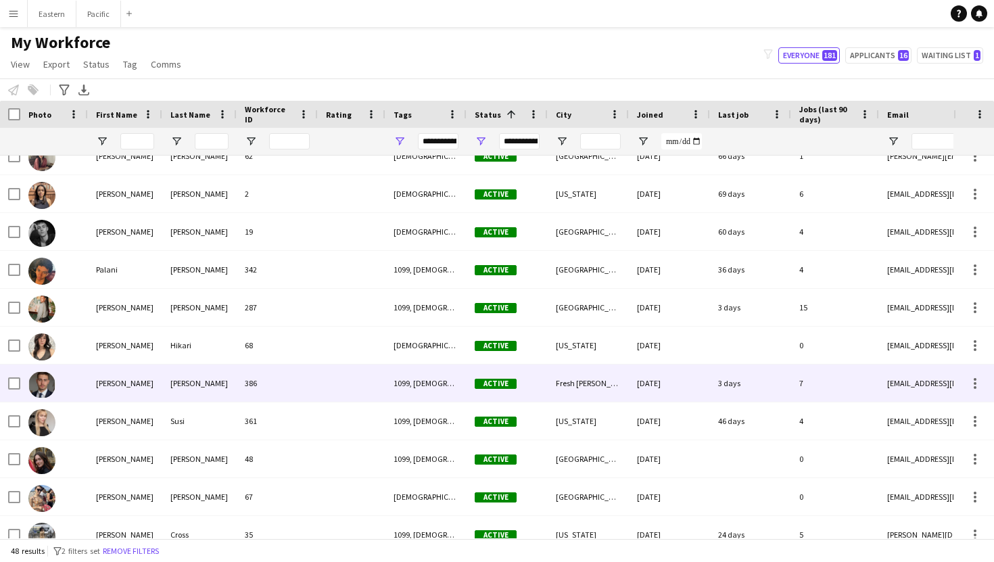
scroll to position [1087, 0]
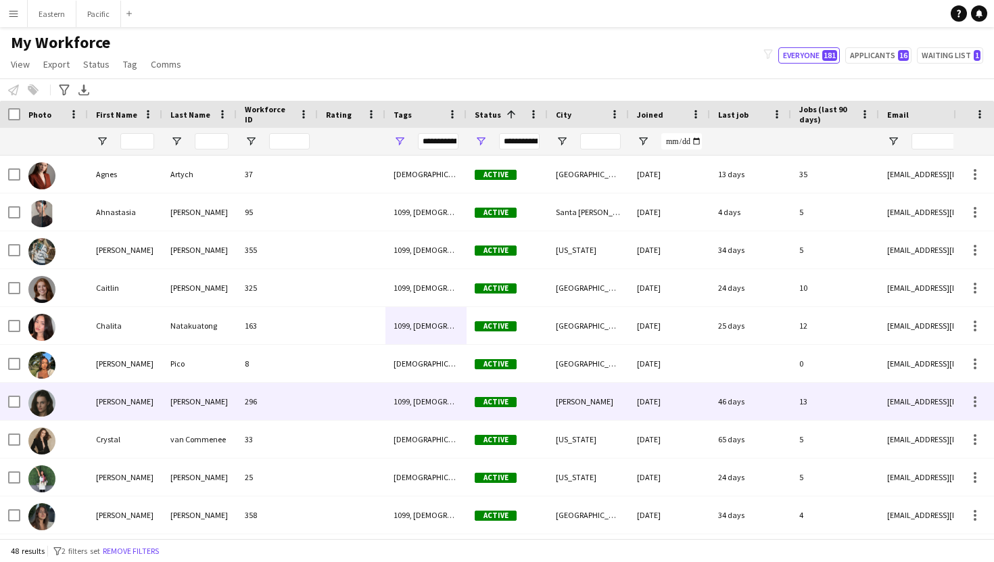
click at [576, 393] on div "Wyckoff" at bounding box center [588, 401] width 81 height 37
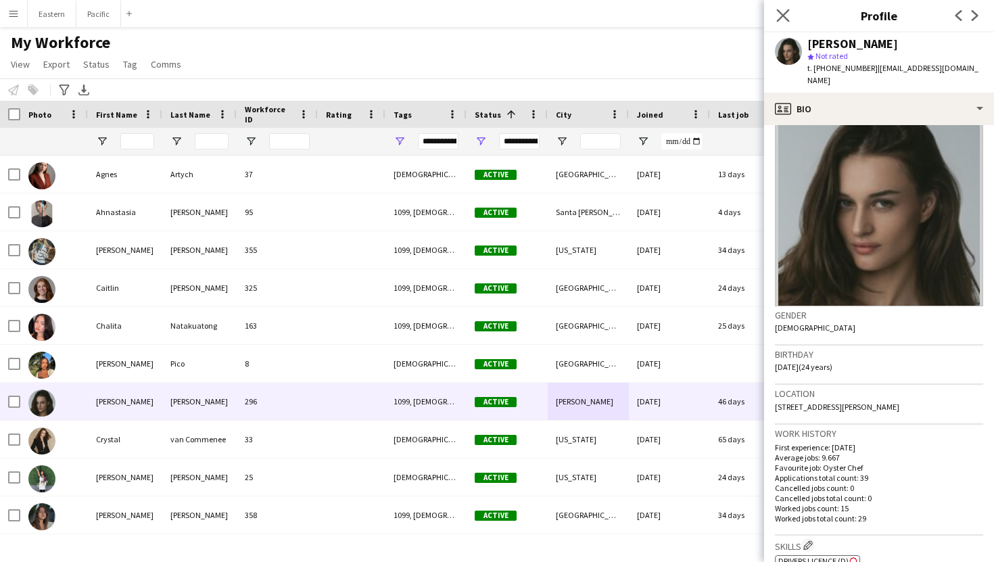
click at [784, 7] on app-icon "Close pop-in" at bounding box center [784, 16] width 20 height 20
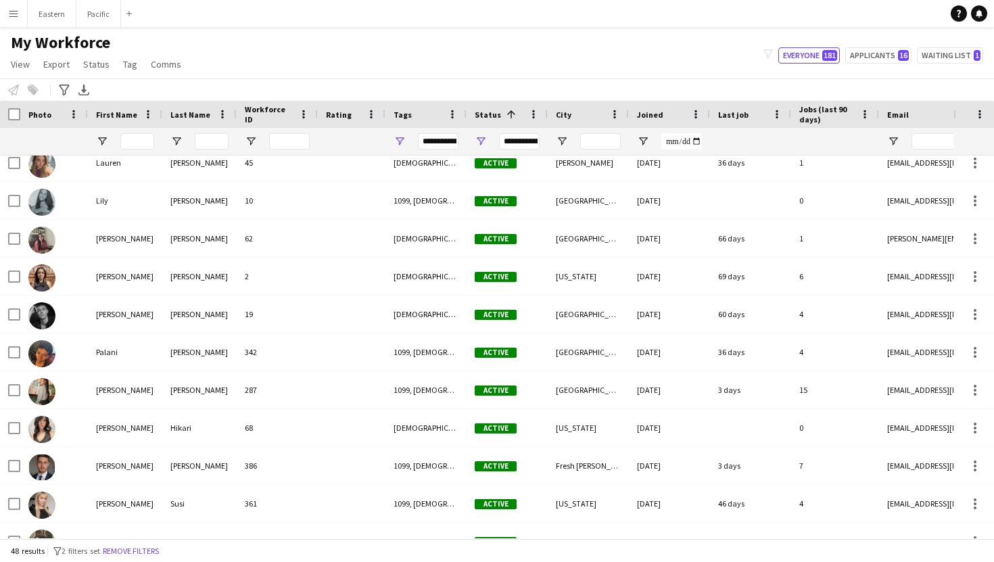
click at [12, 14] on app-icon "Menu" at bounding box center [13, 13] width 11 height 11
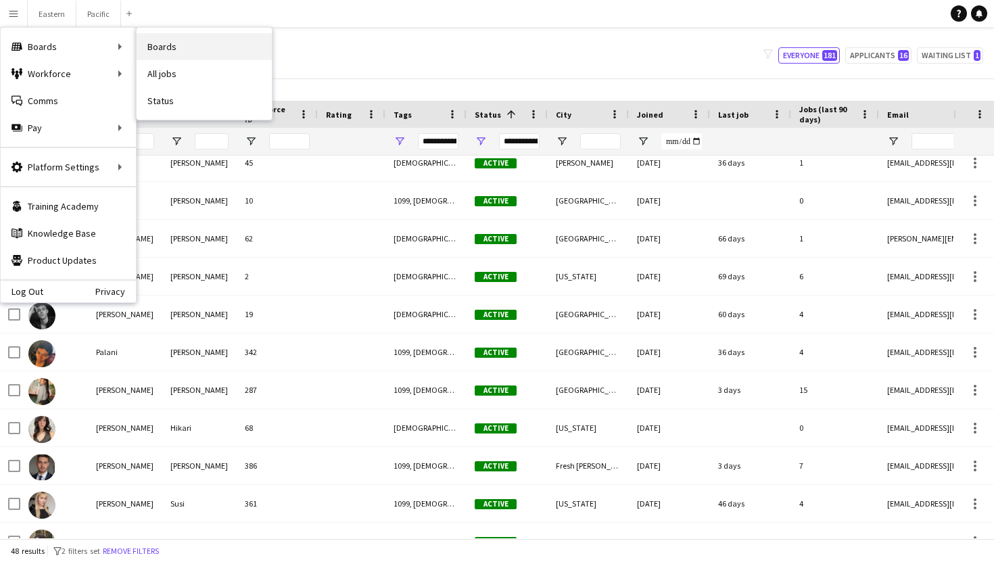
click at [162, 54] on link "Boards" at bounding box center [204, 46] width 135 height 27
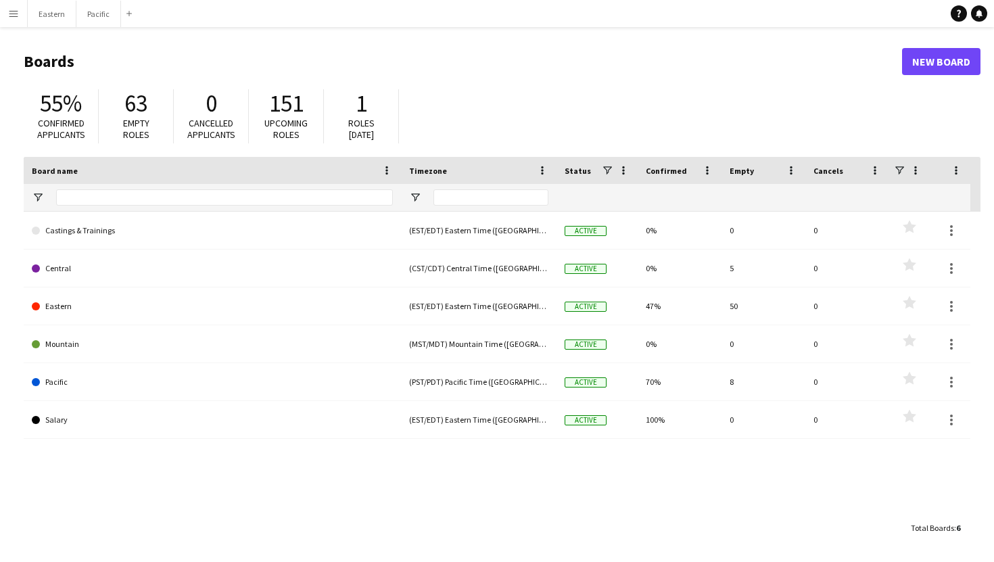
click at [16, 5] on button "Menu" at bounding box center [13, 13] width 27 height 27
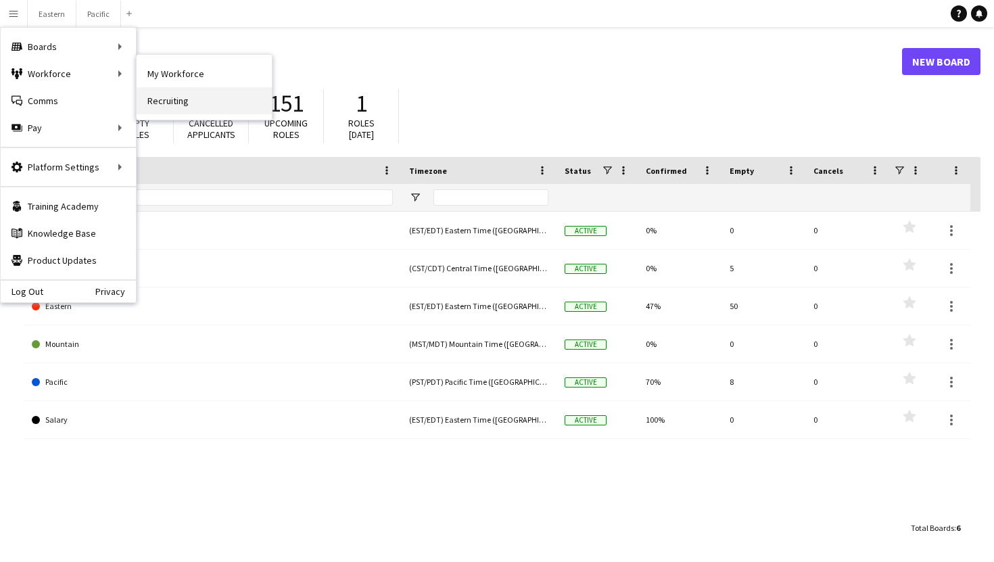
click at [191, 89] on link "Recruiting" at bounding box center [204, 100] width 135 height 27
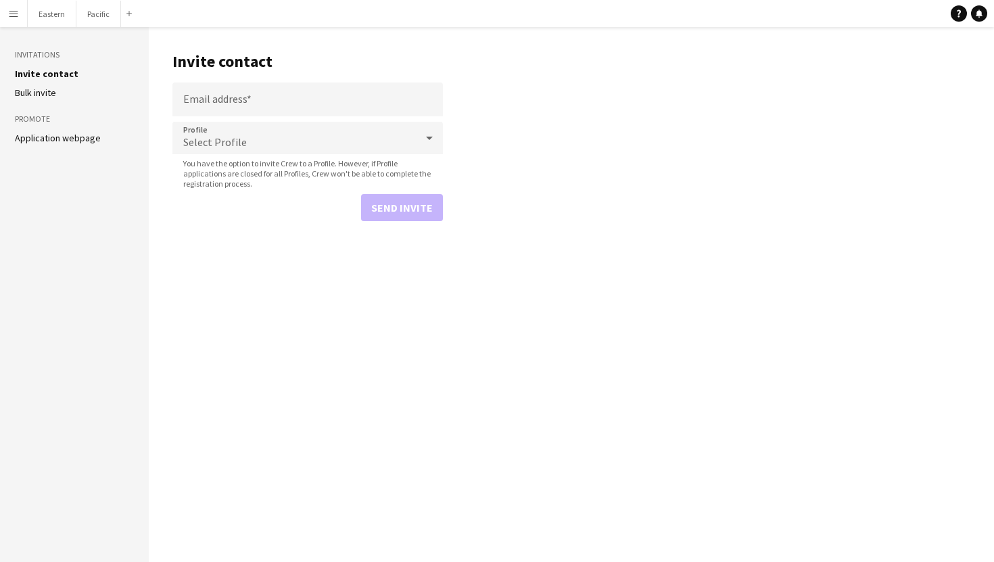
click at [26, 22] on button "Menu" at bounding box center [13, 13] width 27 height 27
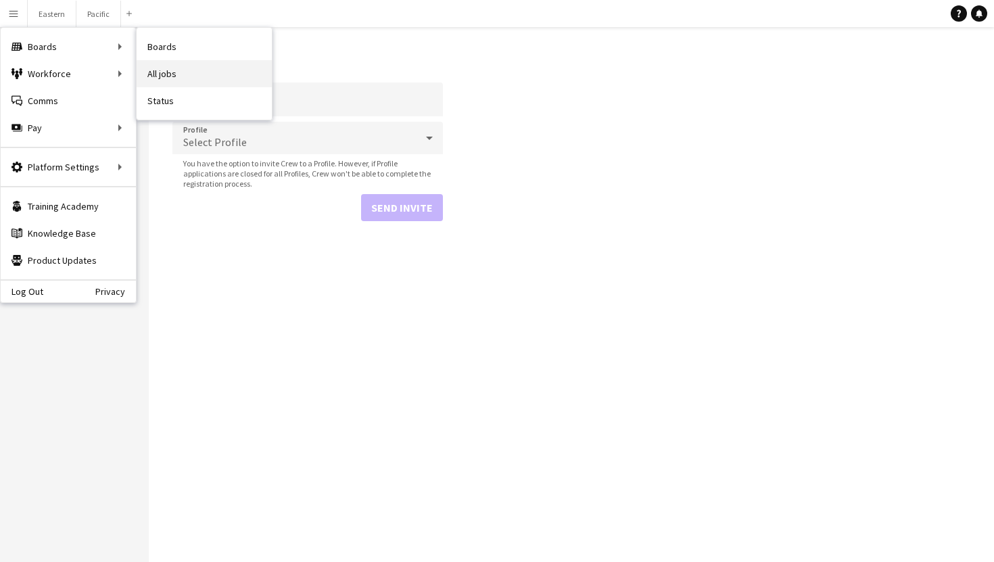
click at [180, 68] on link "All jobs" at bounding box center [204, 73] width 135 height 27
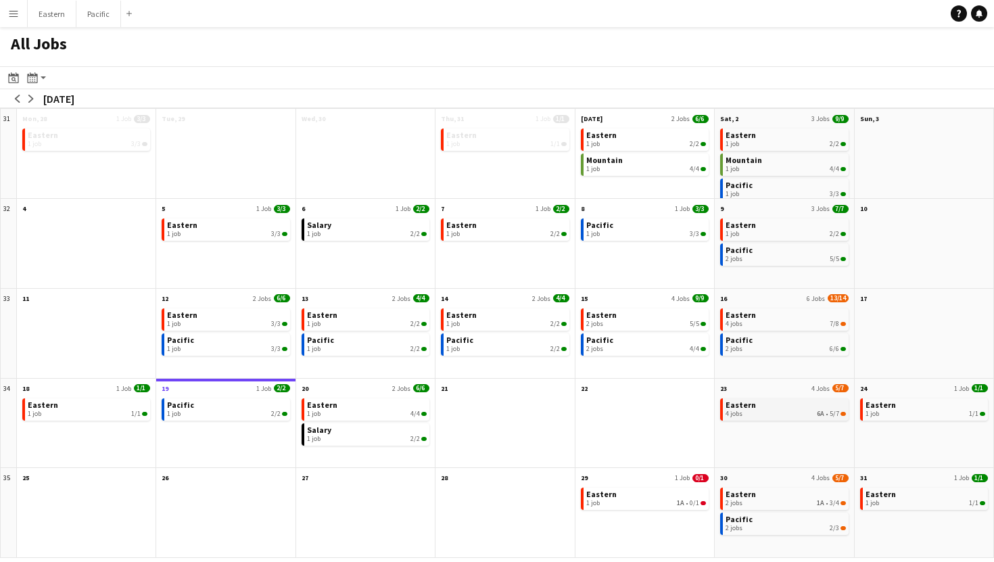
click at [833, 415] on span "5/7" at bounding box center [834, 414] width 9 height 8
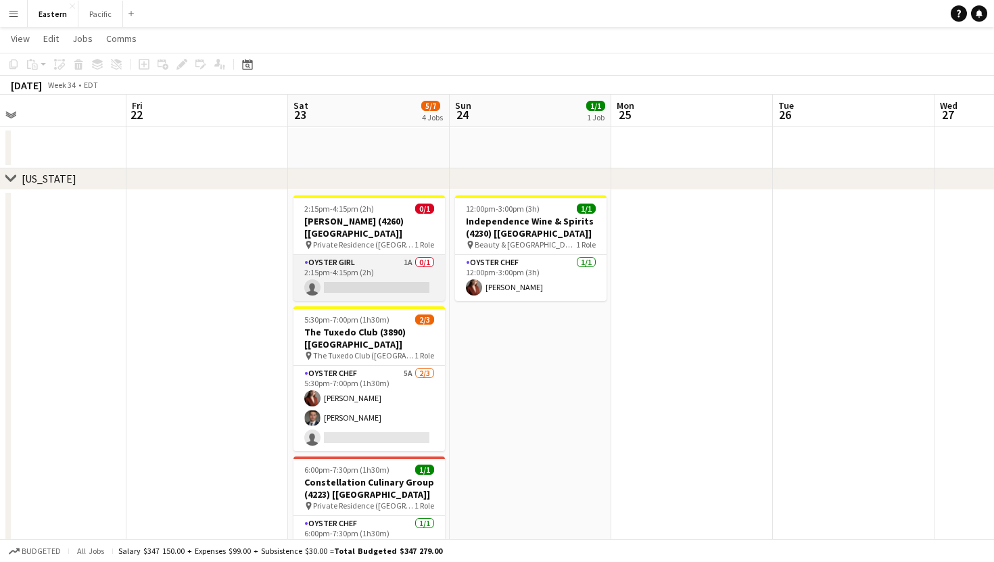
scroll to position [0, 527]
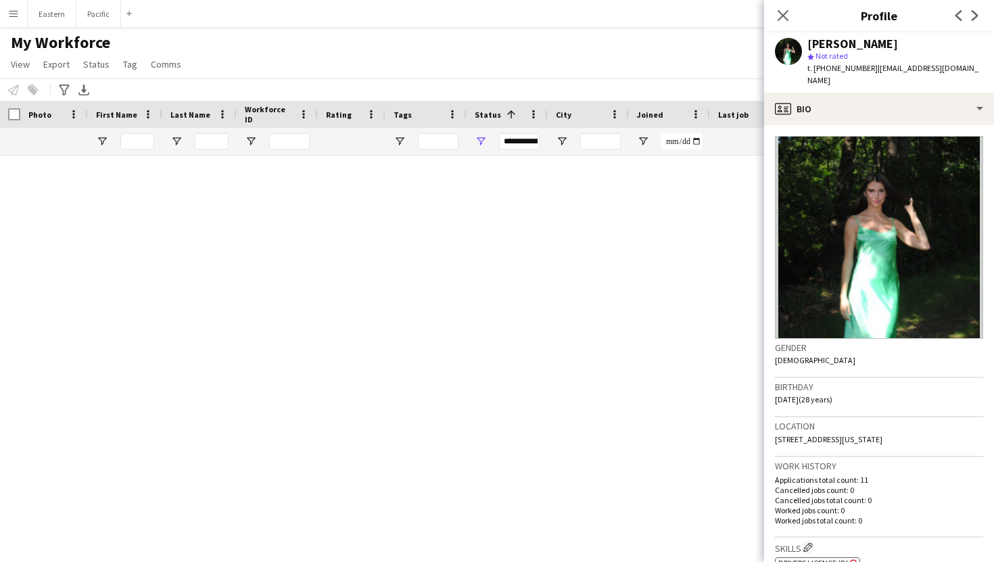
scroll to position [104, 0]
